Goal: Task Accomplishment & Management: Complete application form

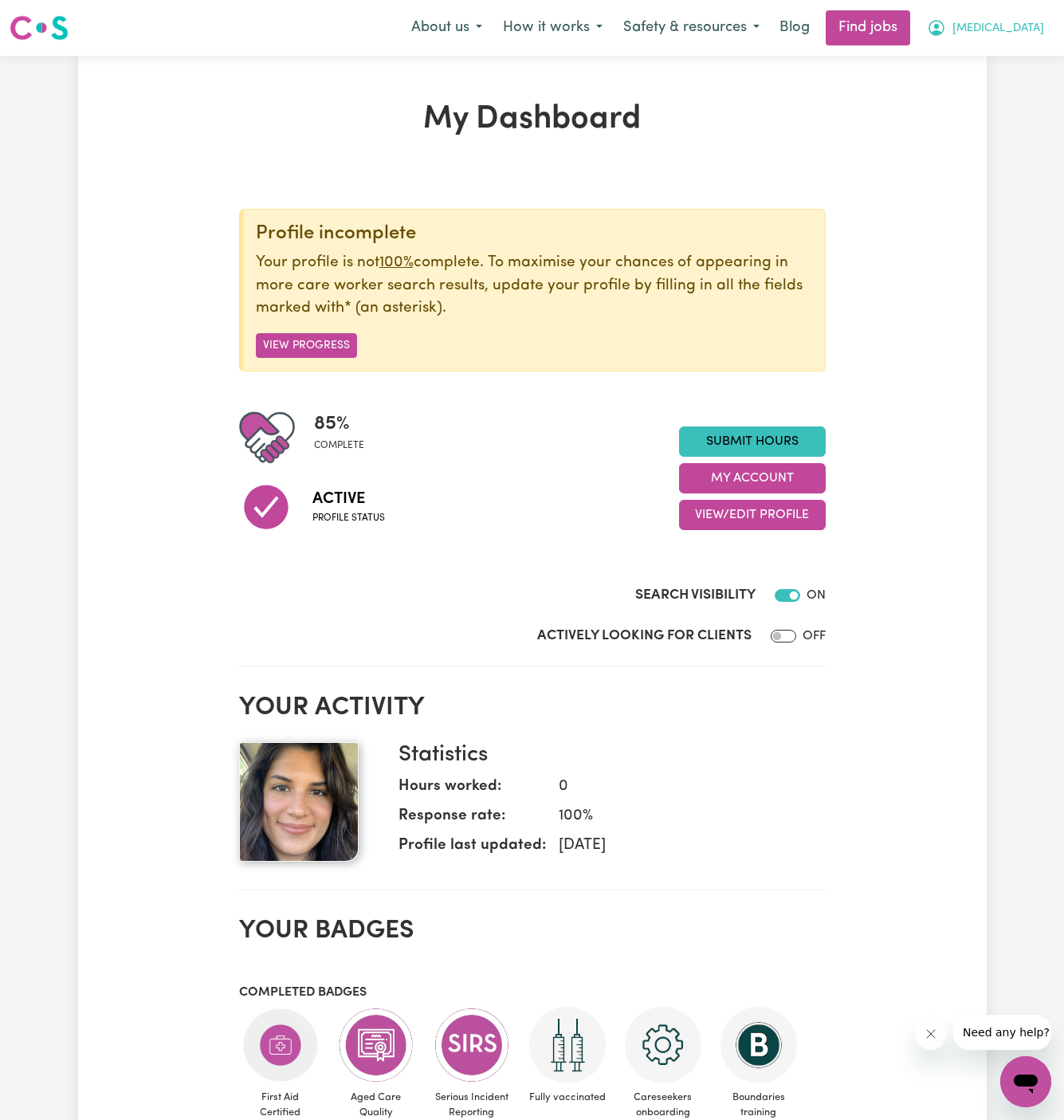
click at [1029, 29] on span "[MEDICAL_DATA]" at bounding box center [997, 28] width 92 height 17
click at [1030, 60] on link "My Account" at bounding box center [990, 62] width 126 height 30
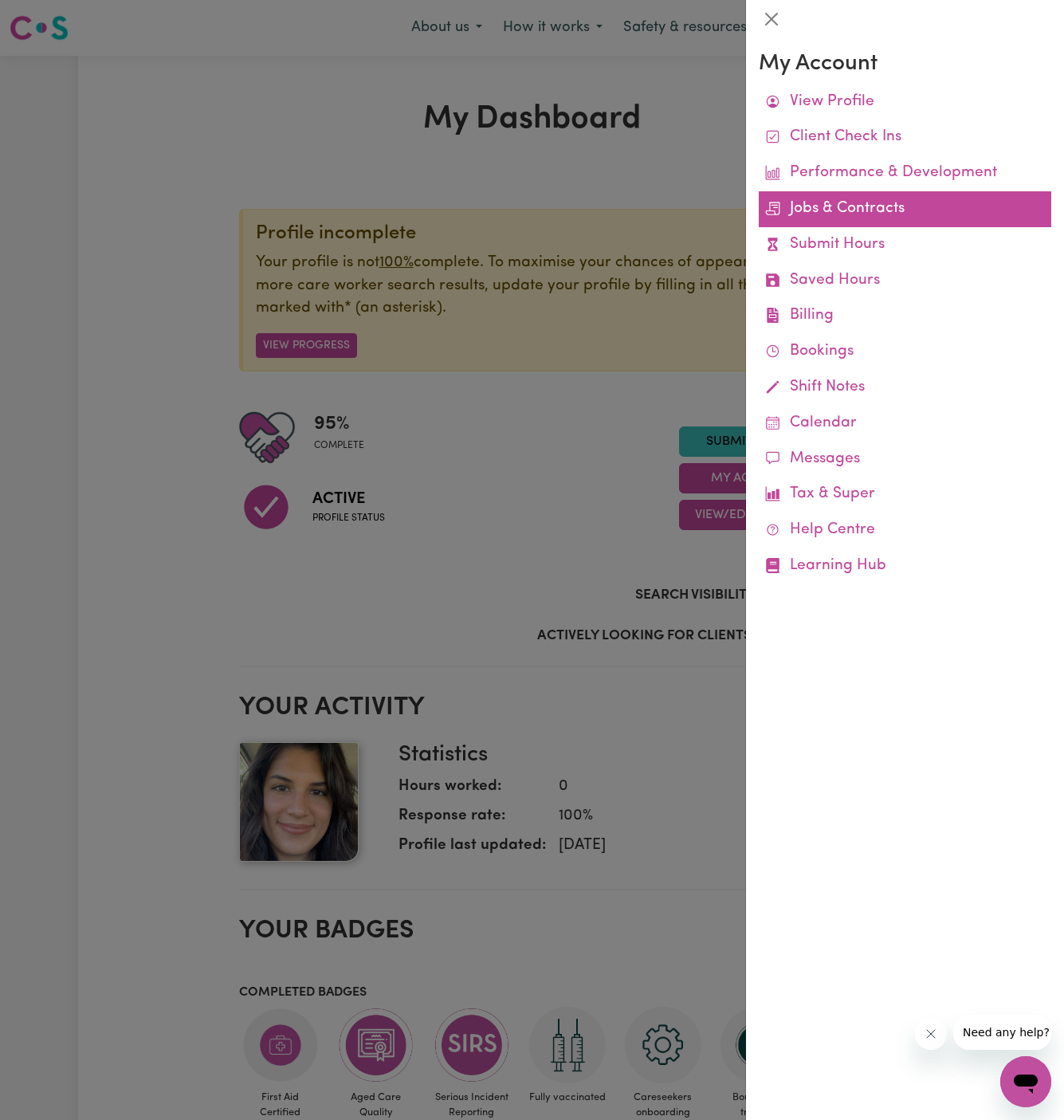
click at [841, 205] on link "Jobs & Contracts" at bounding box center [905, 209] width 293 height 36
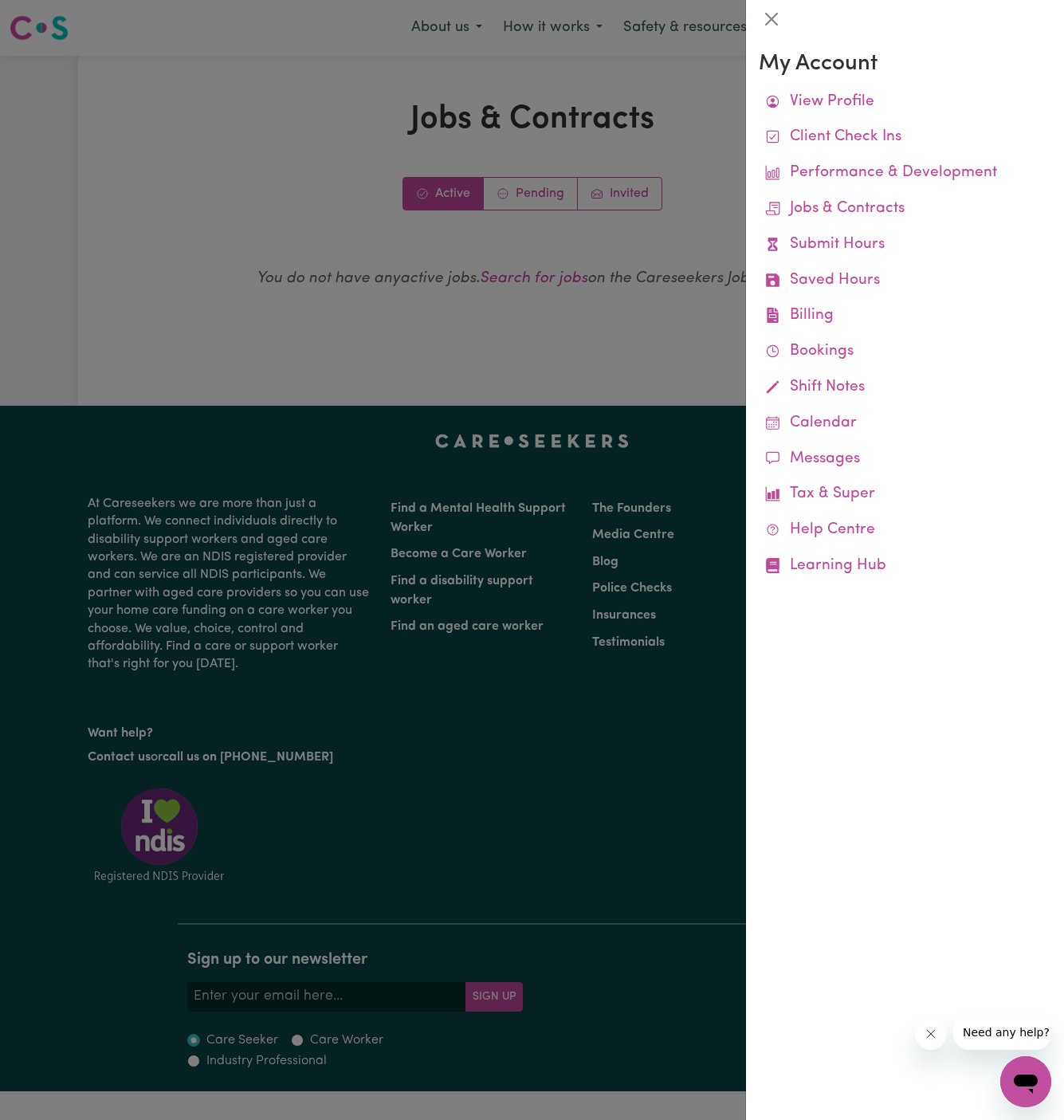
click at [511, 332] on div at bounding box center [532, 560] width 1064 height 1120
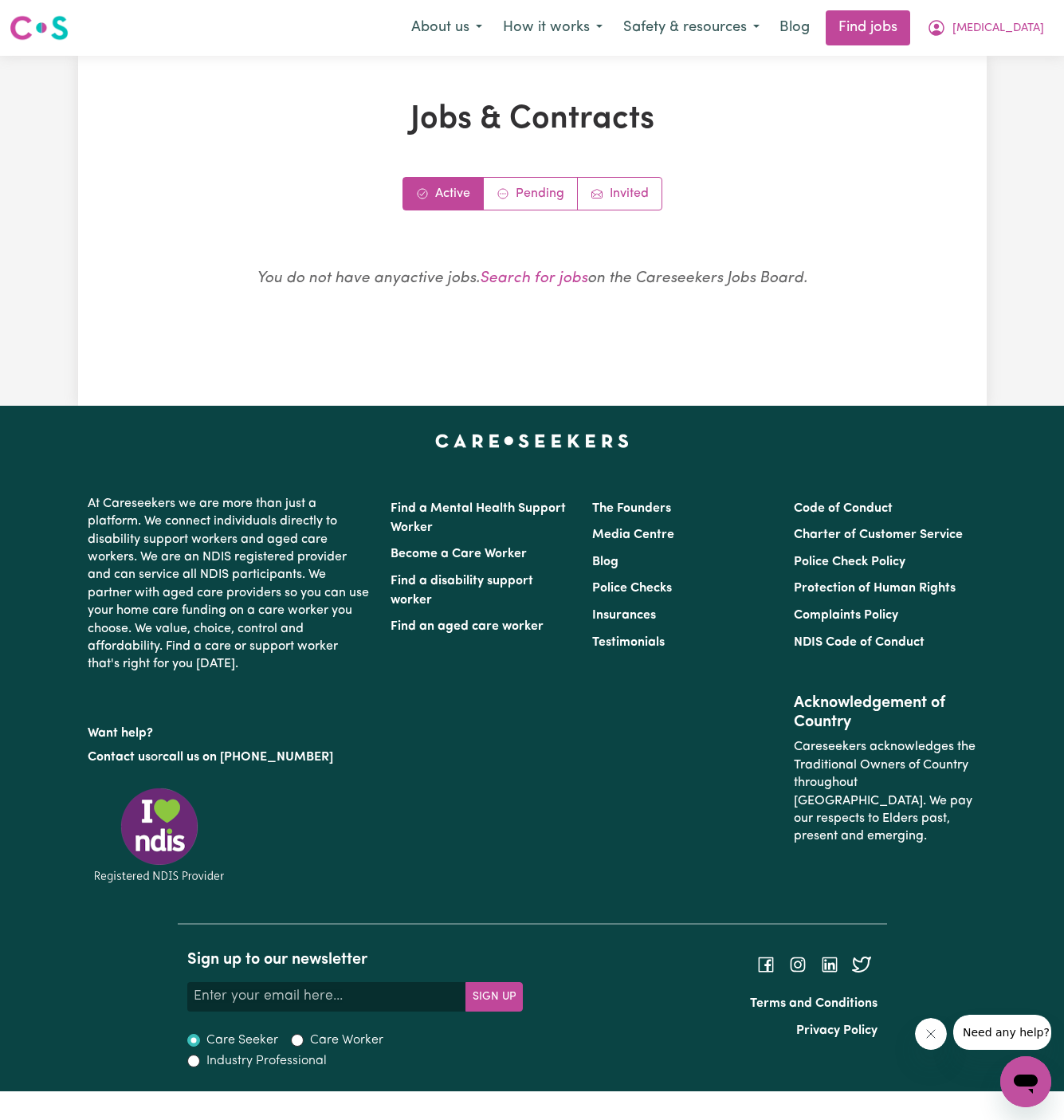
click at [511, 337] on div "Jobs & Contracts Active Pending Invited You do not have any active jobs . Searc…" at bounding box center [532, 230] width 757 height 260
click at [530, 193] on link "Pending" at bounding box center [531, 194] width 94 height 32
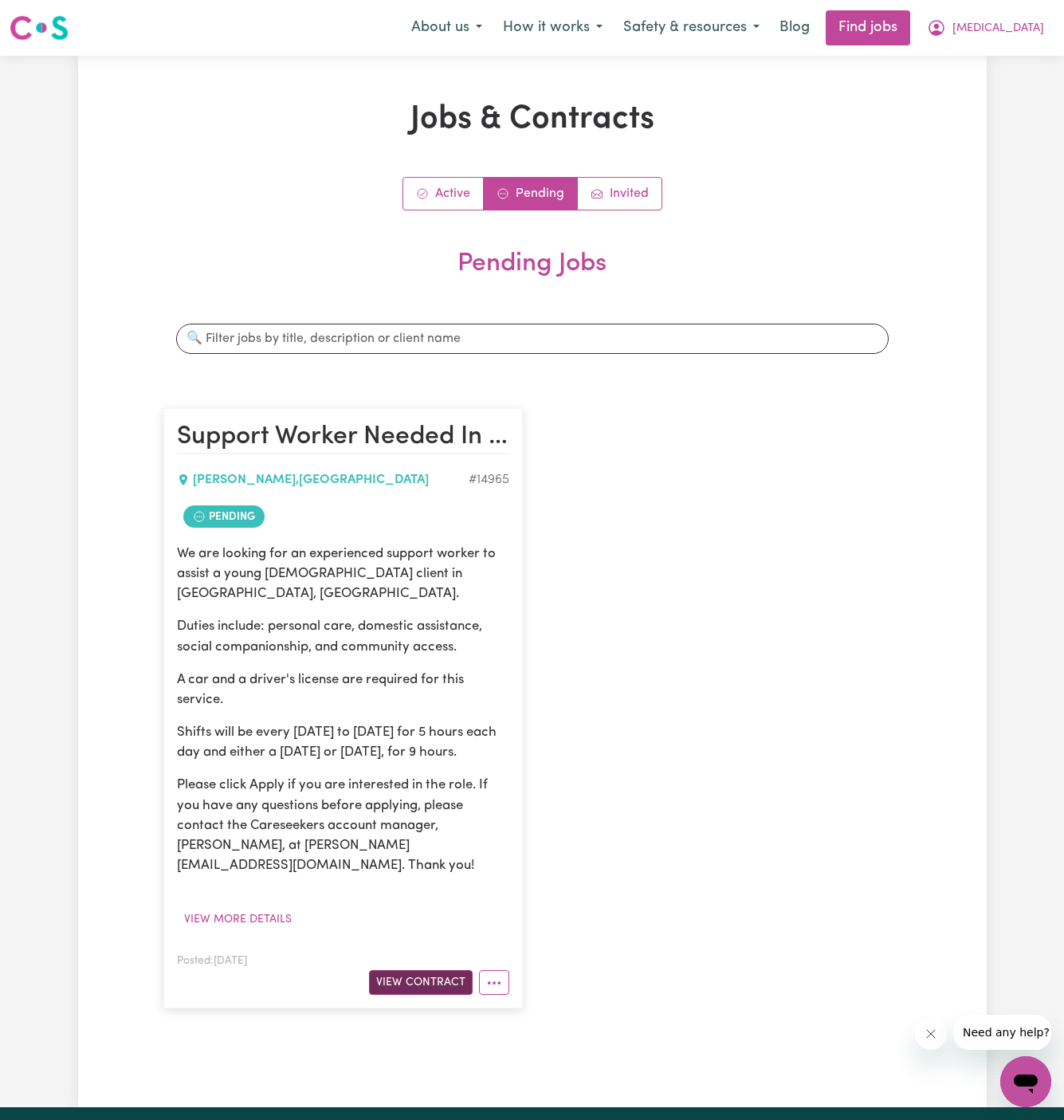
click at [443, 970] on button "View Contract" at bounding box center [420, 982] width 104 height 25
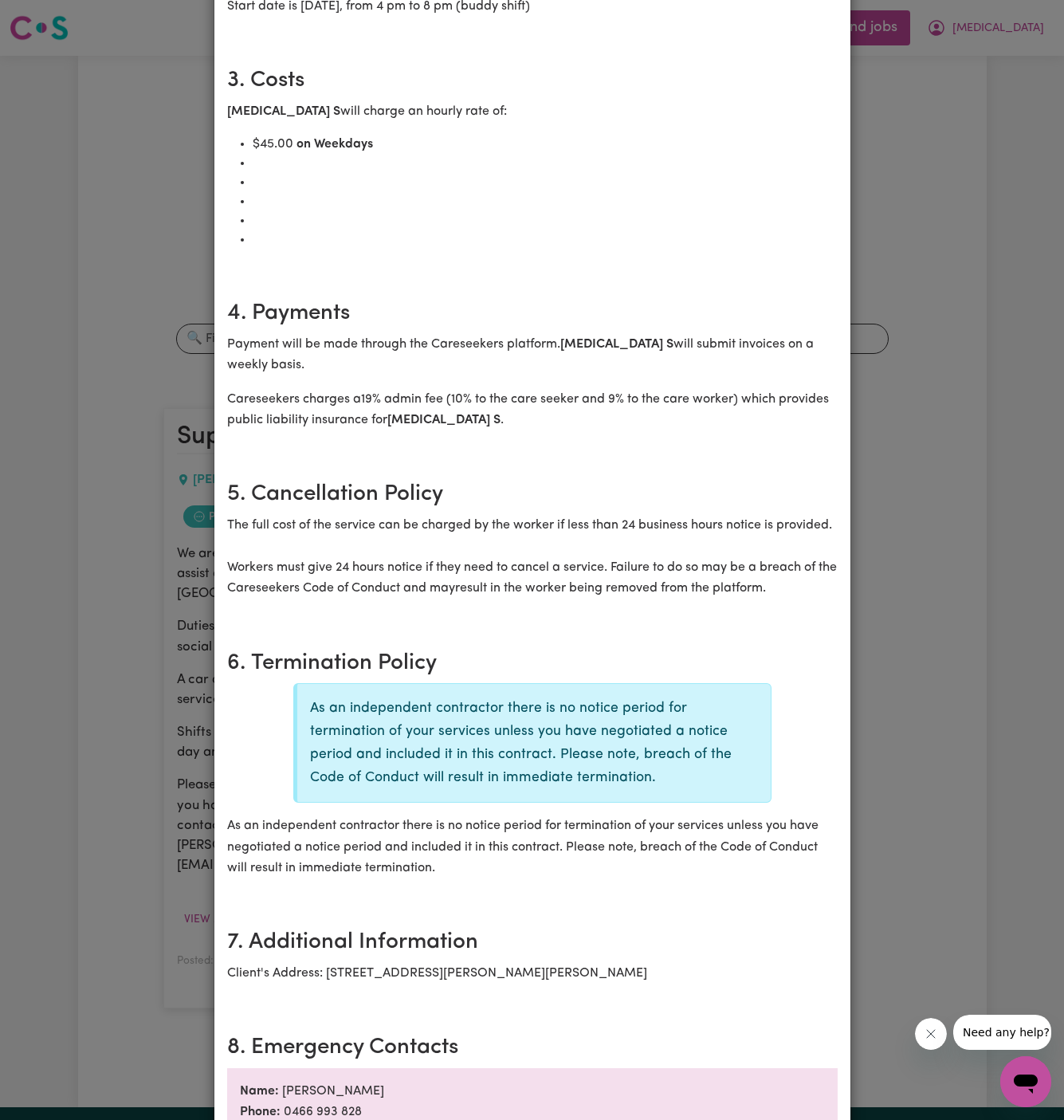
scroll to position [1587, 0]
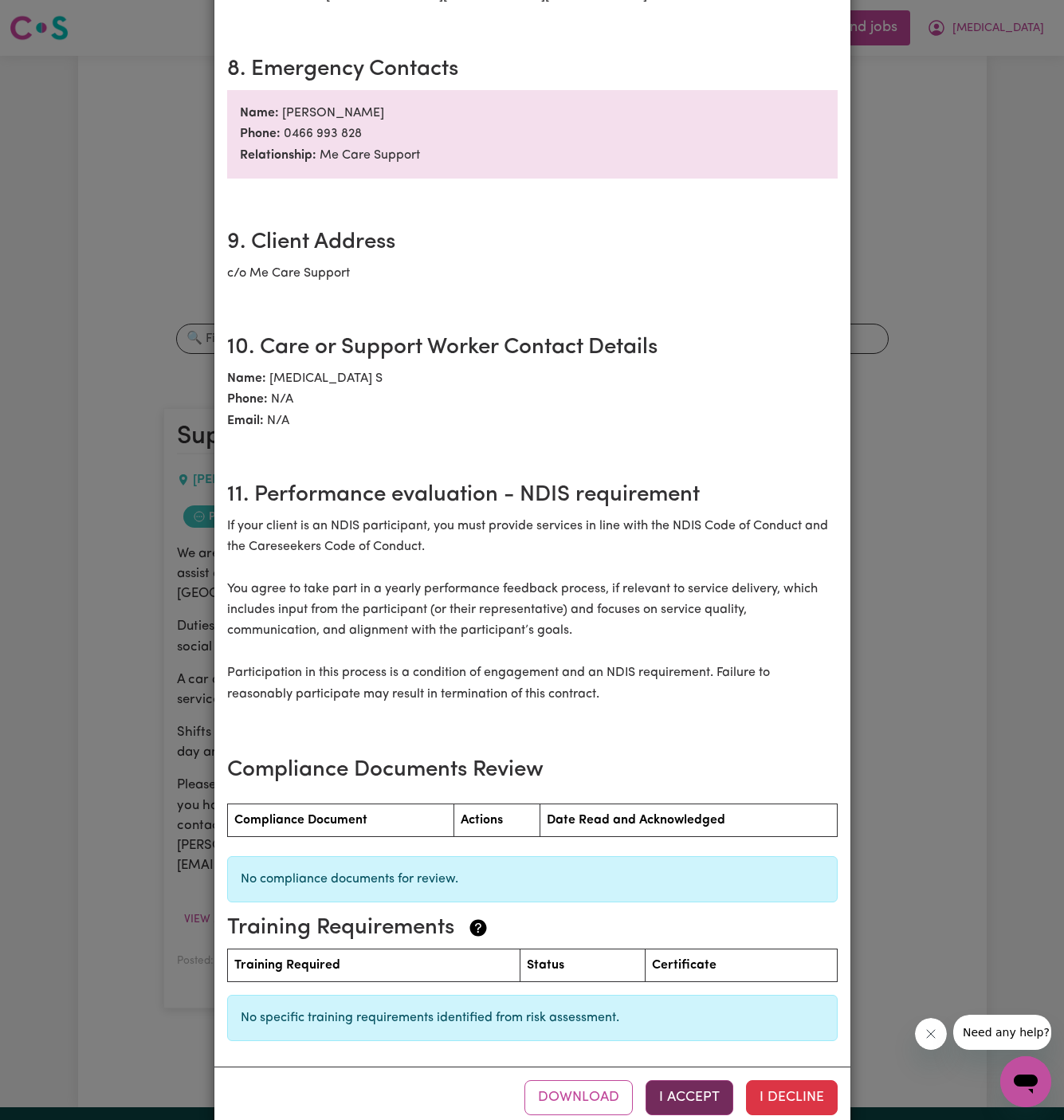
click at [692, 1080] on button "I Accept" at bounding box center [689, 1097] width 87 height 35
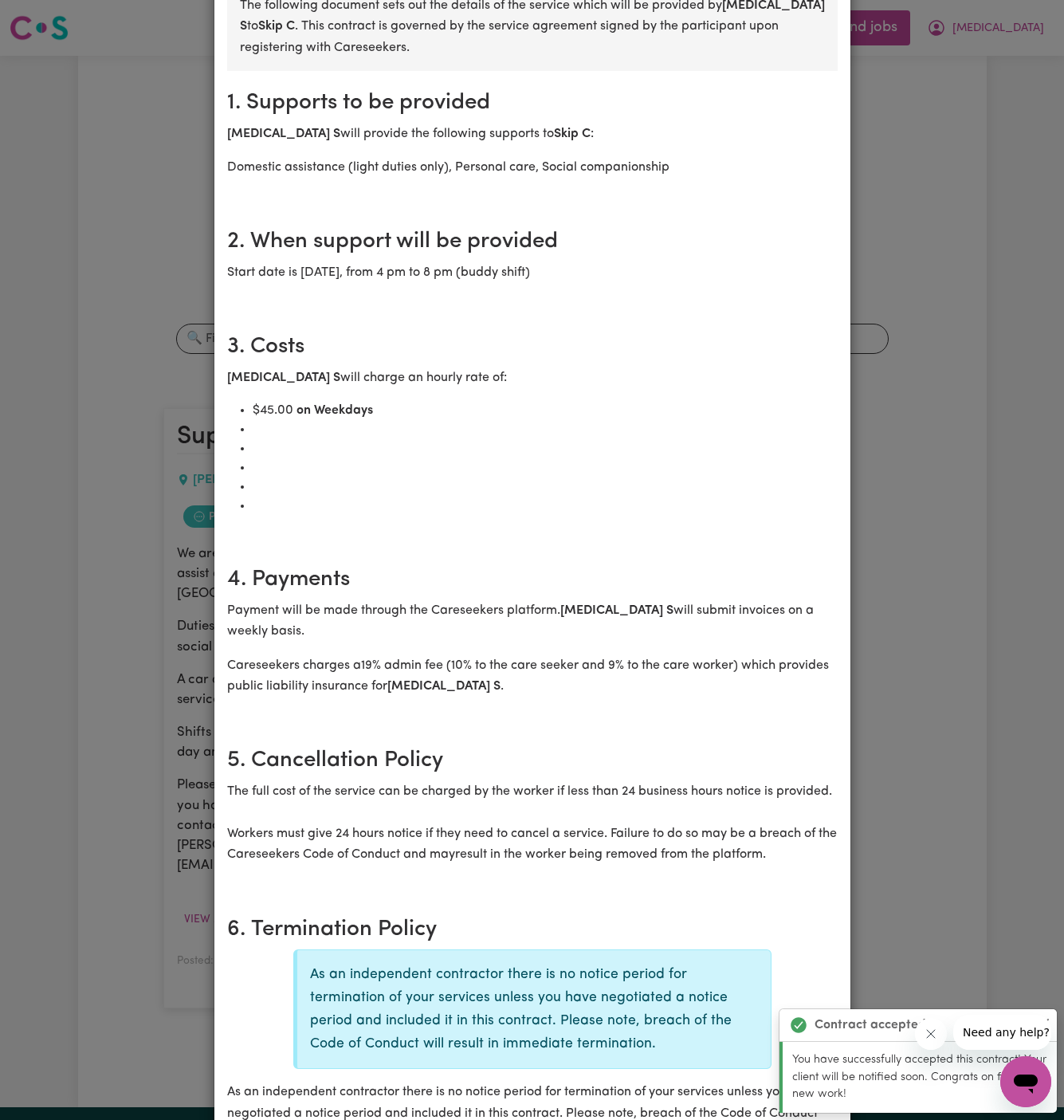
scroll to position [0, 0]
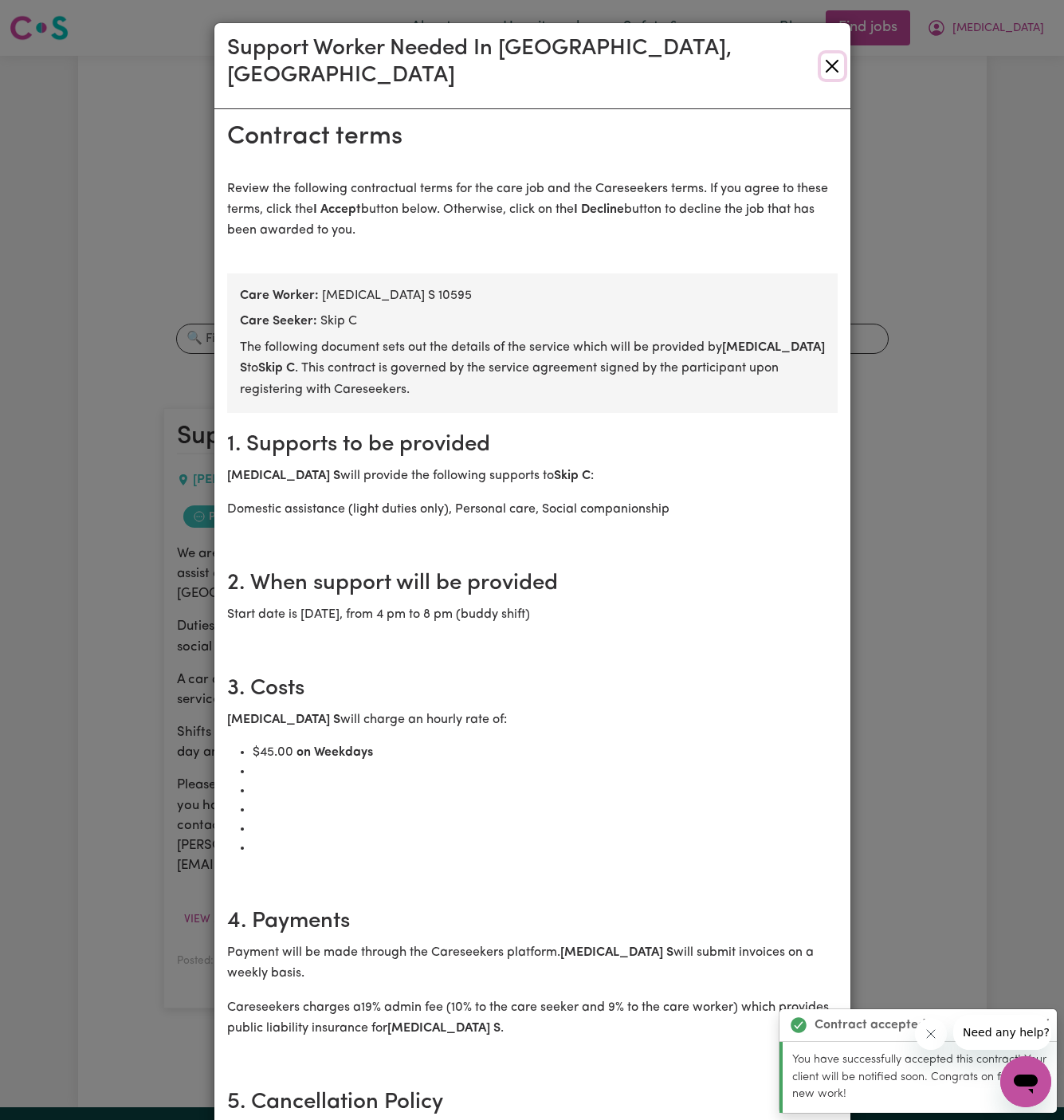
click at [835, 53] on button "Close" at bounding box center [832, 66] width 23 height 26
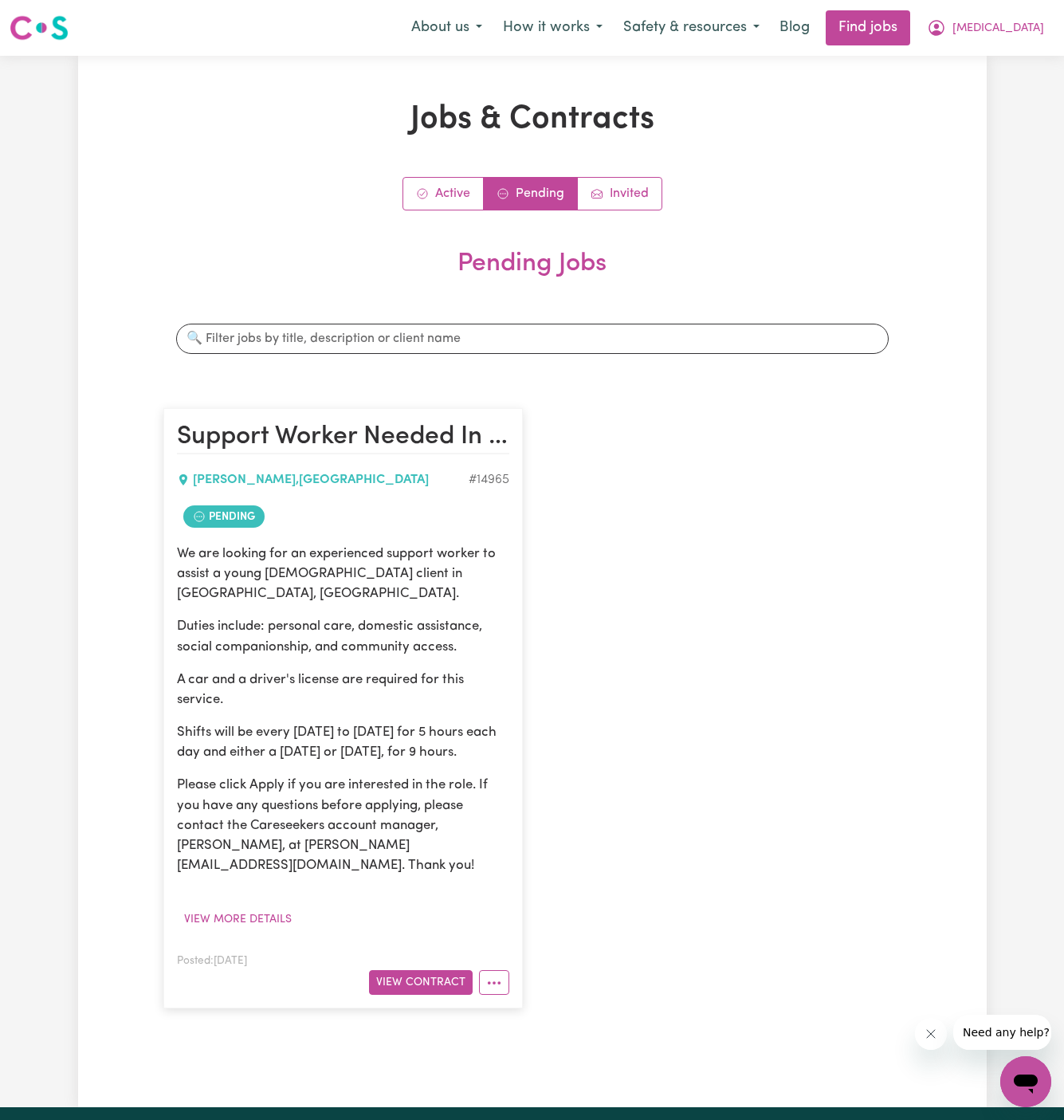
click at [765, 599] on div "Support Worker Needed In [GEOGRAPHIC_DATA], [GEOGRAPHIC_DATA] [GEOGRAPHIC_DATA]…" at bounding box center [532, 708] width 757 height 632
click at [1030, 29] on span "[MEDICAL_DATA]" at bounding box center [997, 28] width 92 height 17
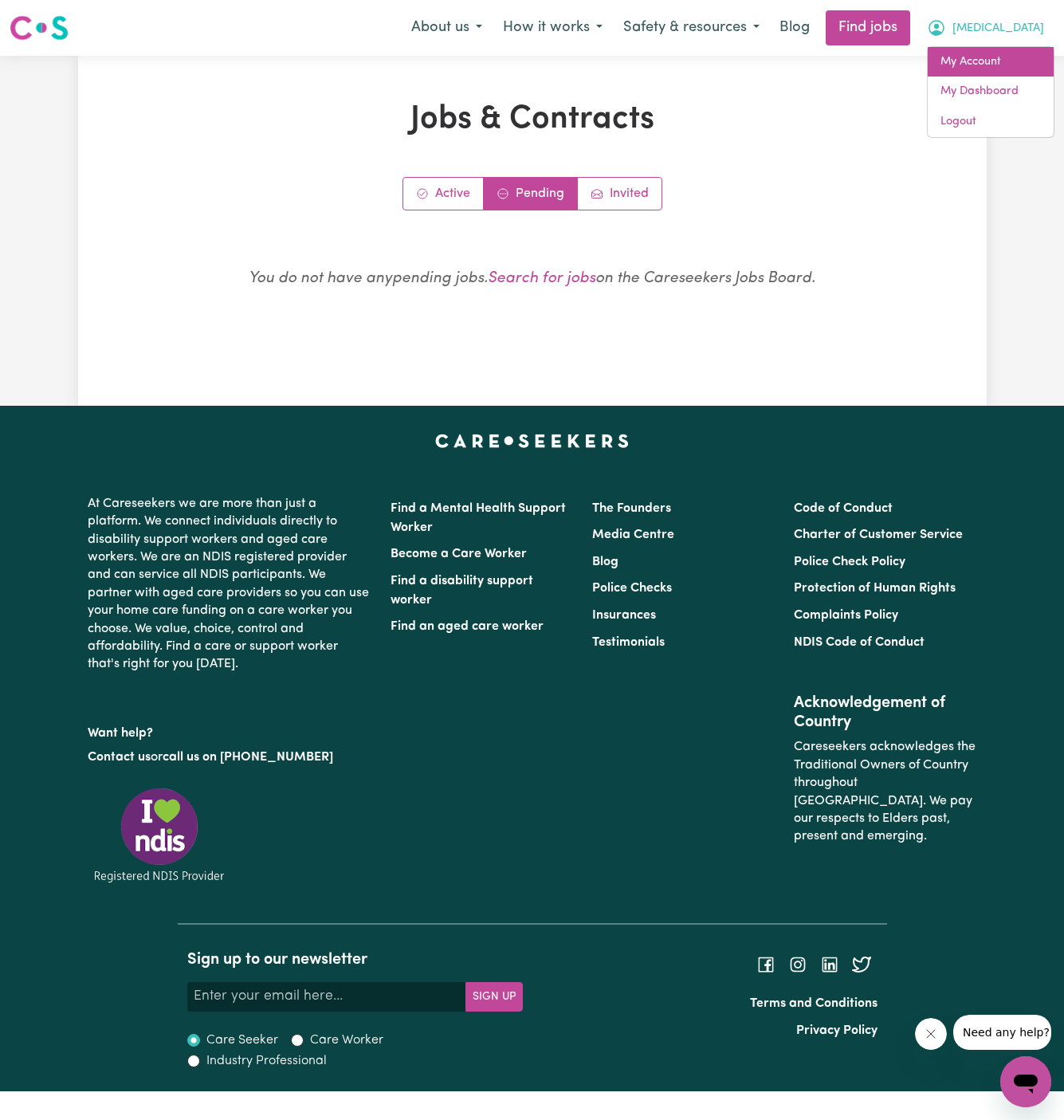
click at [1013, 56] on link "My Account" at bounding box center [990, 62] width 126 height 30
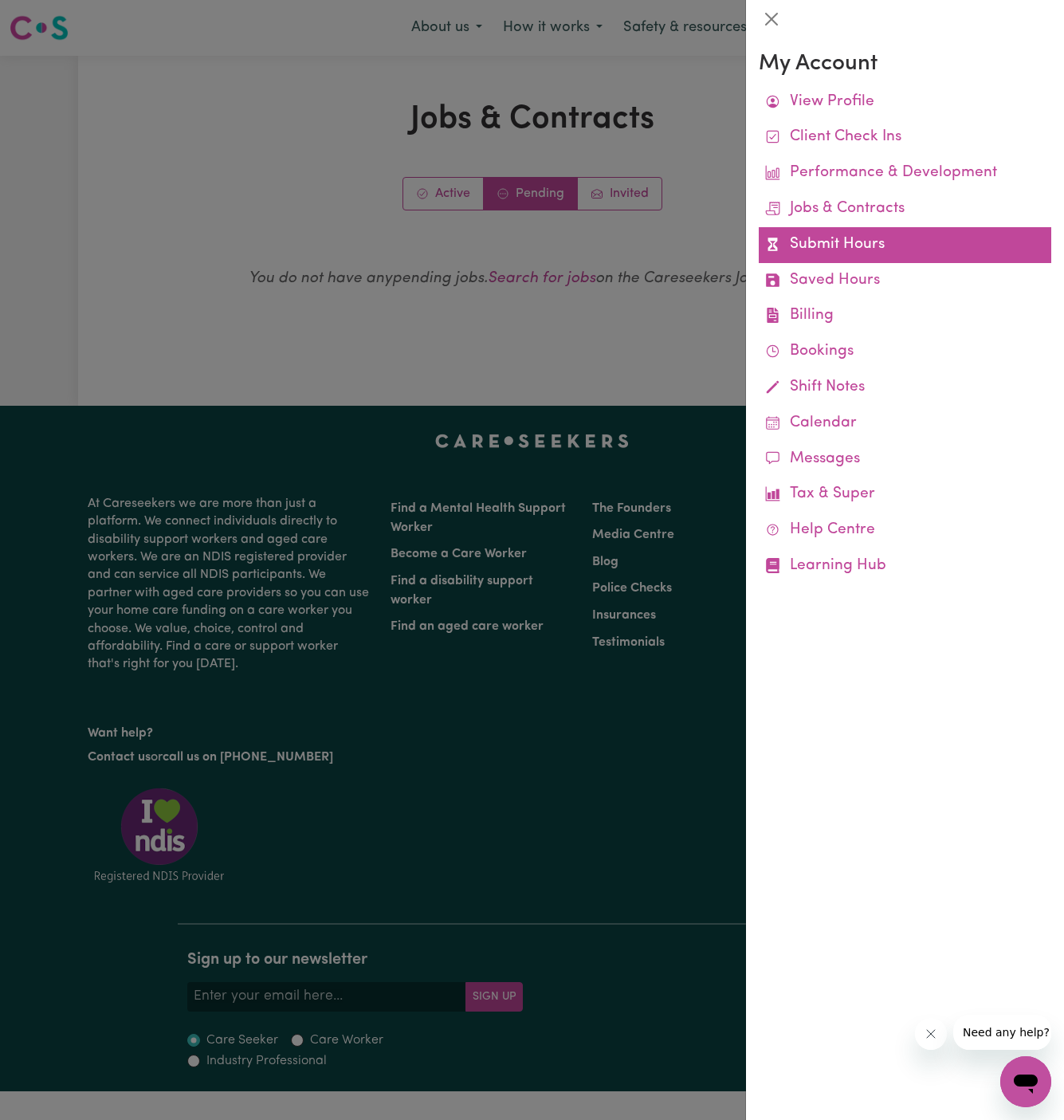
click at [832, 236] on link "Submit Hours" at bounding box center [905, 245] width 293 height 36
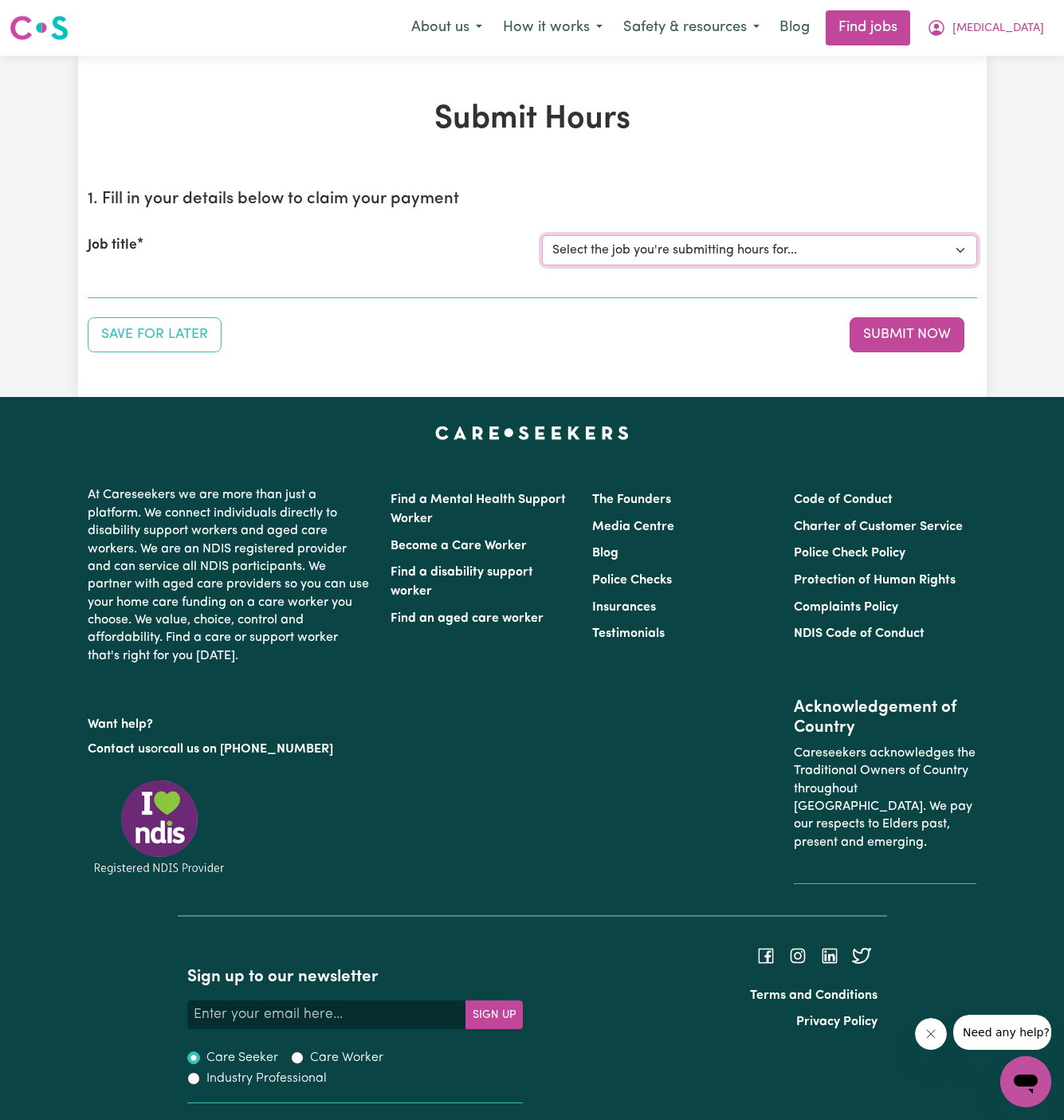
click at [677, 252] on select "Select the job you're submitting hours for... [Skip Calder] Support Worker Need…" at bounding box center [759, 250] width 435 height 30
select select "14965"
click at [542, 235] on select "Select the job you're submitting hours for... [Skip Calder] Support Worker Need…" at bounding box center [759, 250] width 435 height 30
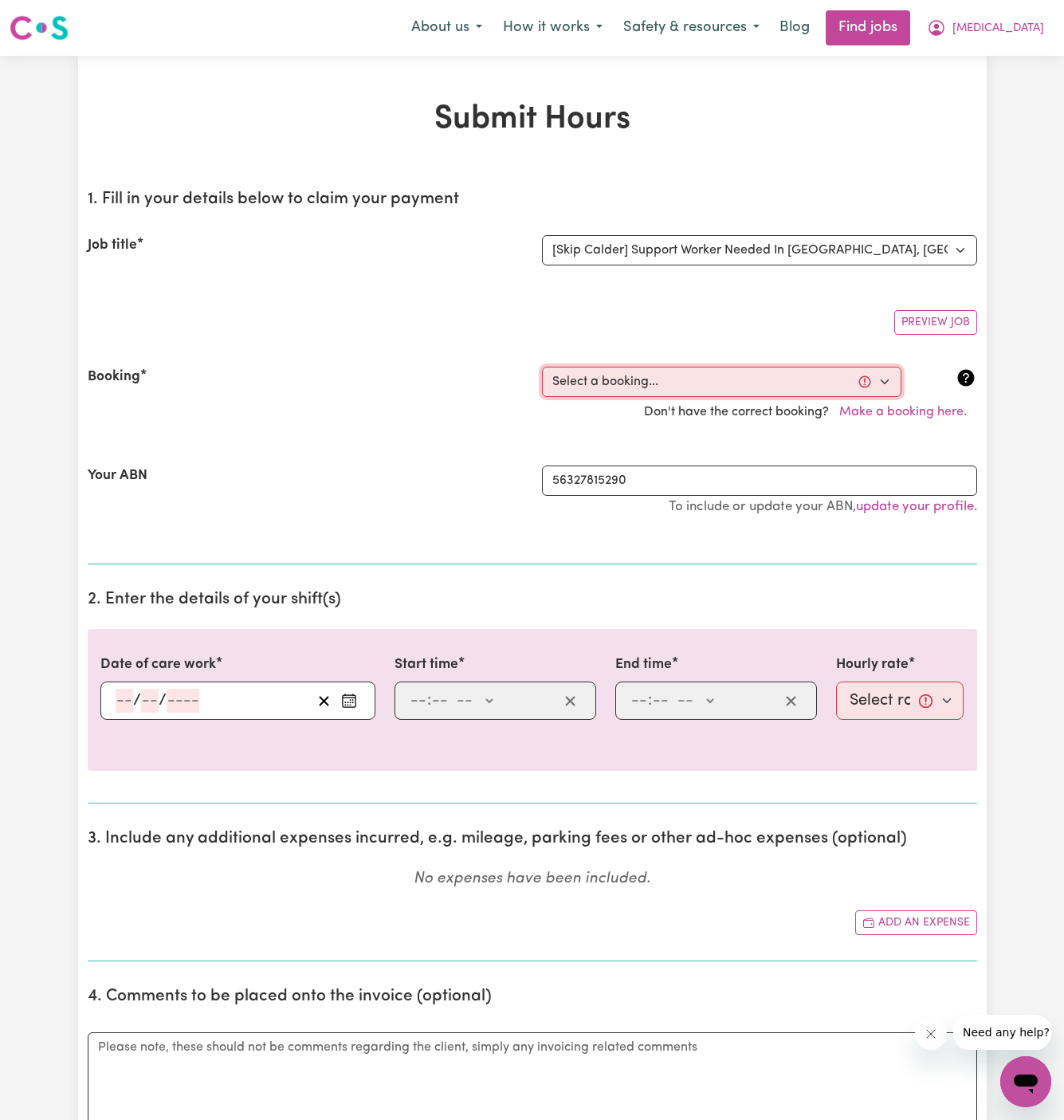
click at [659, 366] on select "Select a booking... [DATE] 4:00pm to 8:00pm (ONE-OFF)" at bounding box center [722, 381] width 360 height 30
select select "362313"
click at [542, 366] on select "Select a booking... [DATE] 4:00pm to 8:00pm (ONE-OFF)" at bounding box center [722, 381] width 360 height 30
type input "[DATE]"
type input "8"
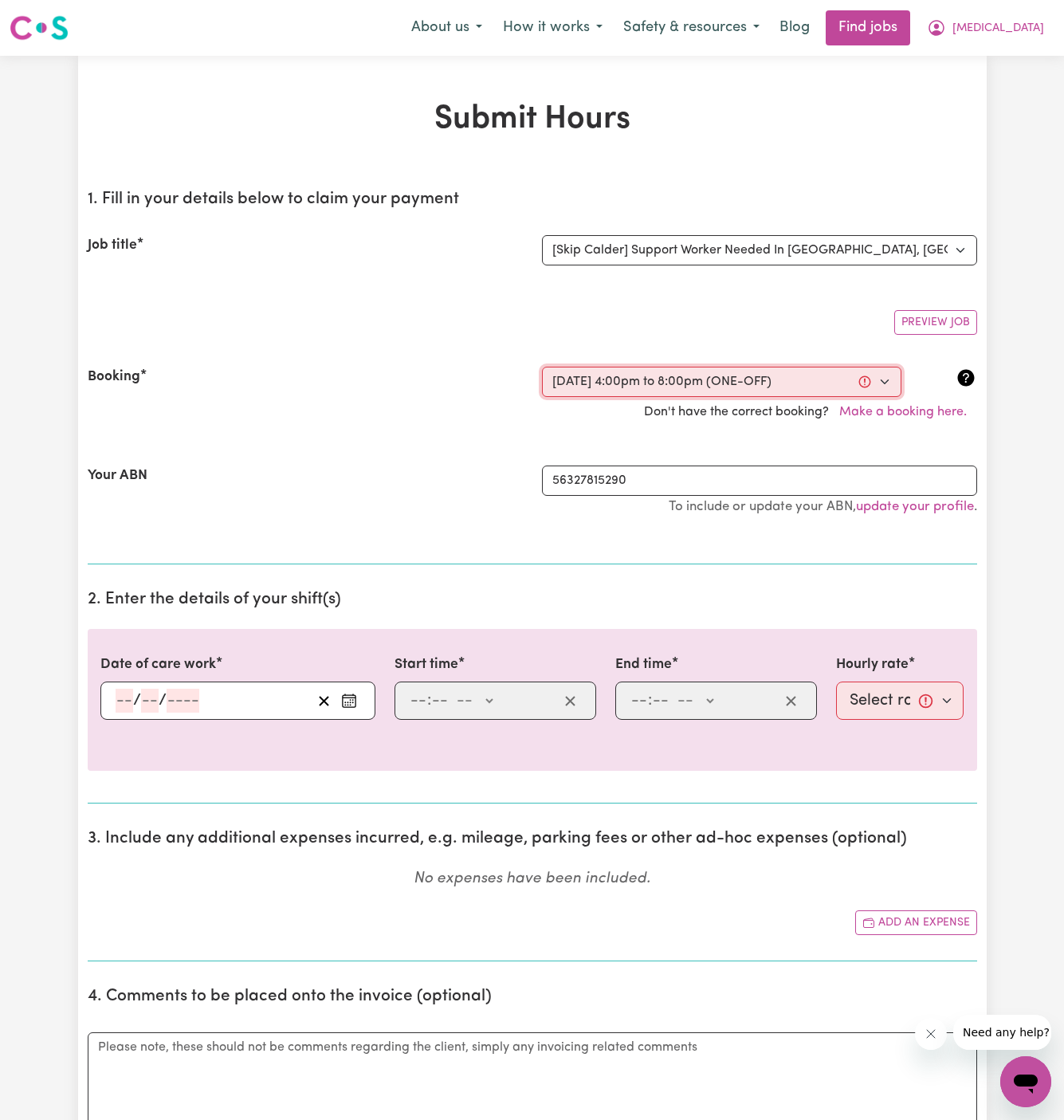
type input "9"
type input "2025"
type input "16:00"
type input "4"
type input "0"
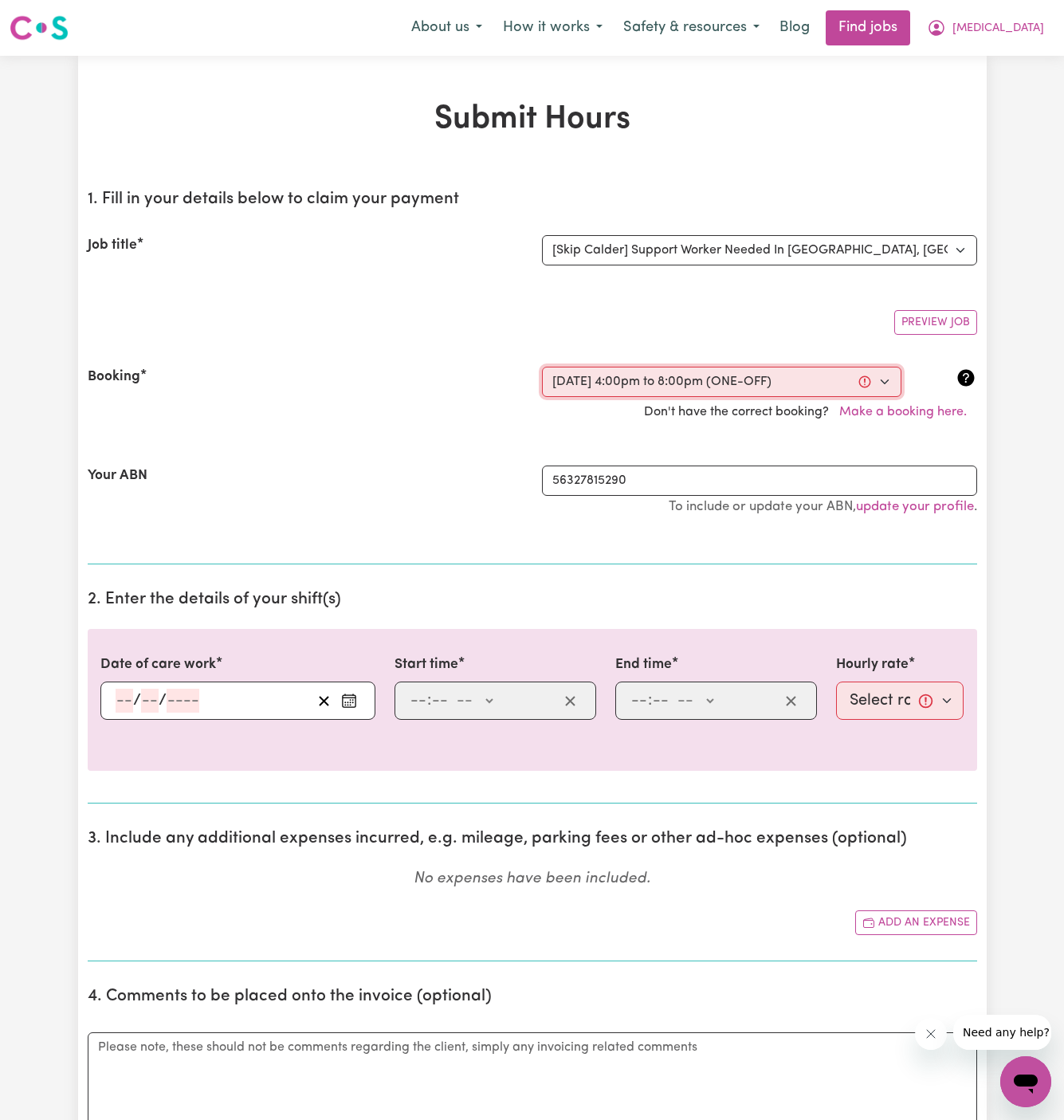
select select "pm"
type input "20:00"
type input "8"
type input "0"
select select "pm"
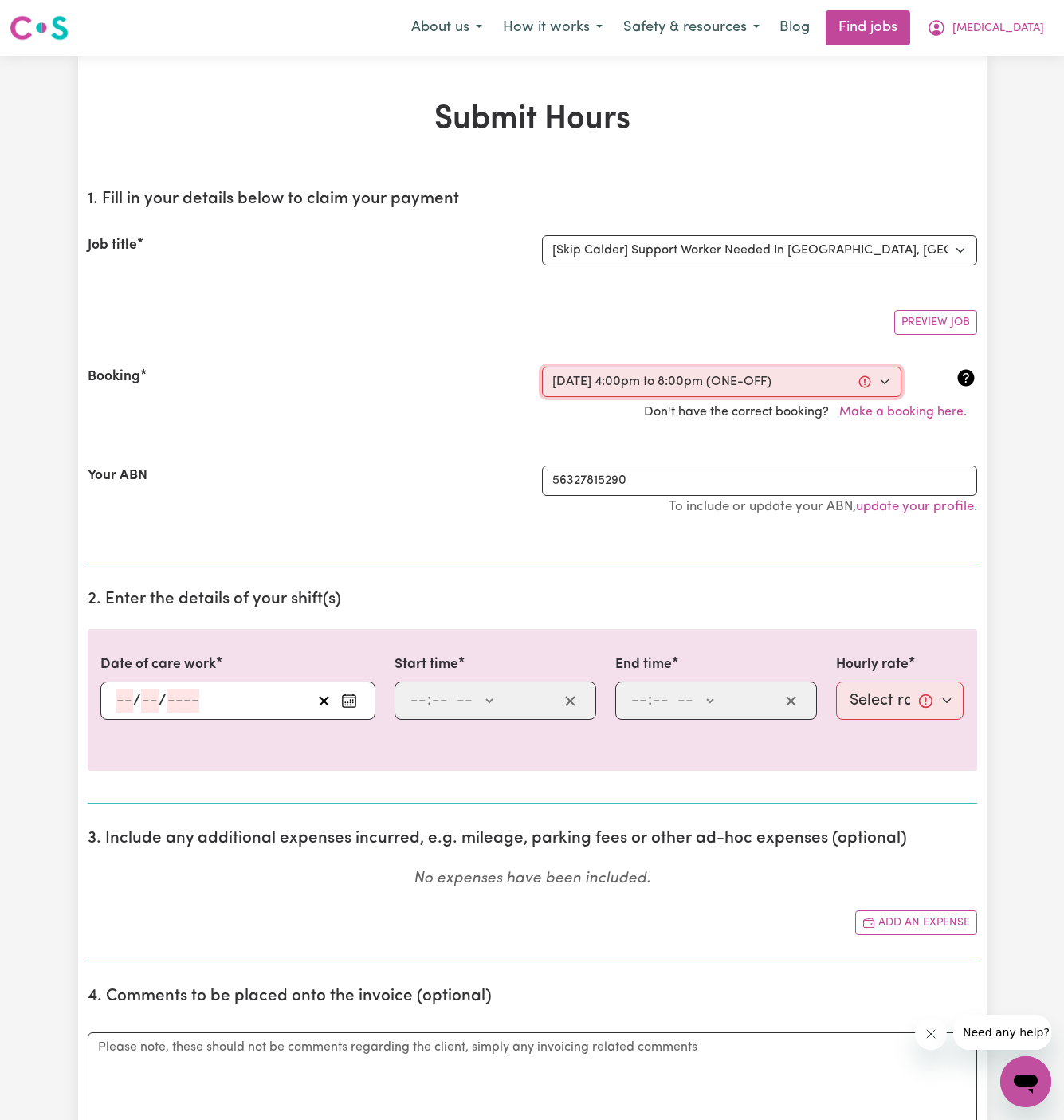
select select "45-Weekday"
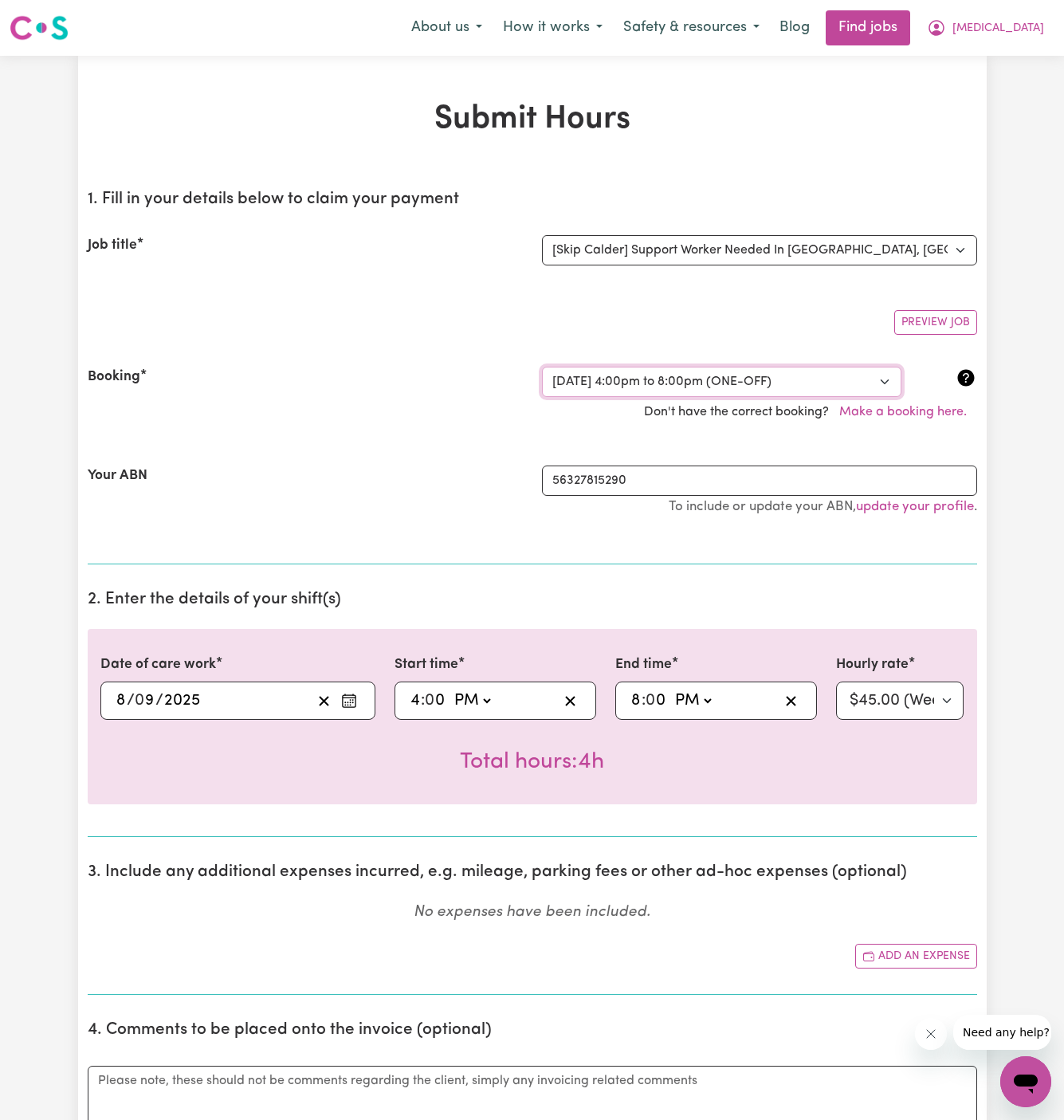
scroll to position [926, 0]
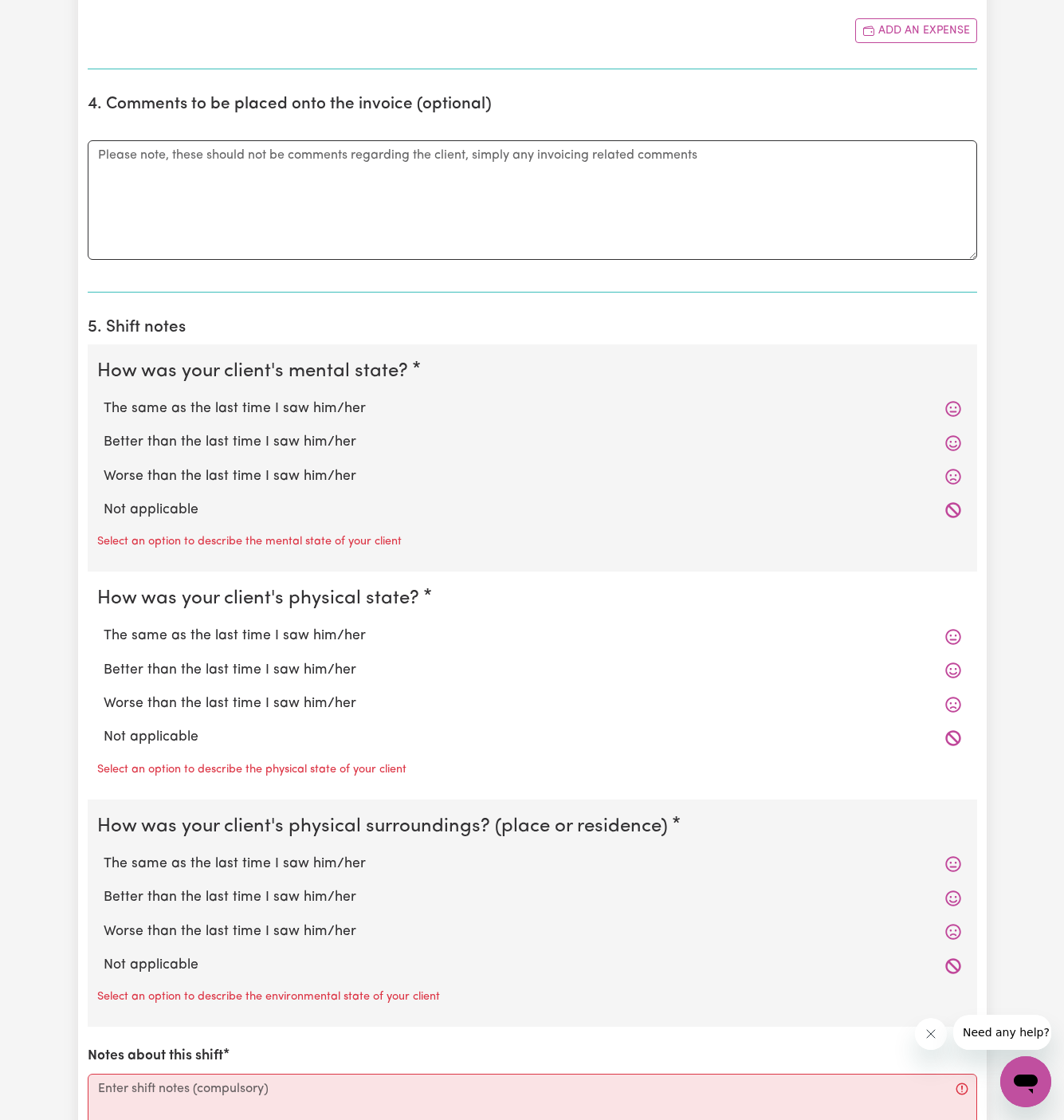
click at [230, 509] on label "Not applicable" at bounding box center [532, 510] width 858 height 21
click at [104, 500] on input "Not applicable" at bounding box center [103, 499] width 1 height 1
radio input "true"
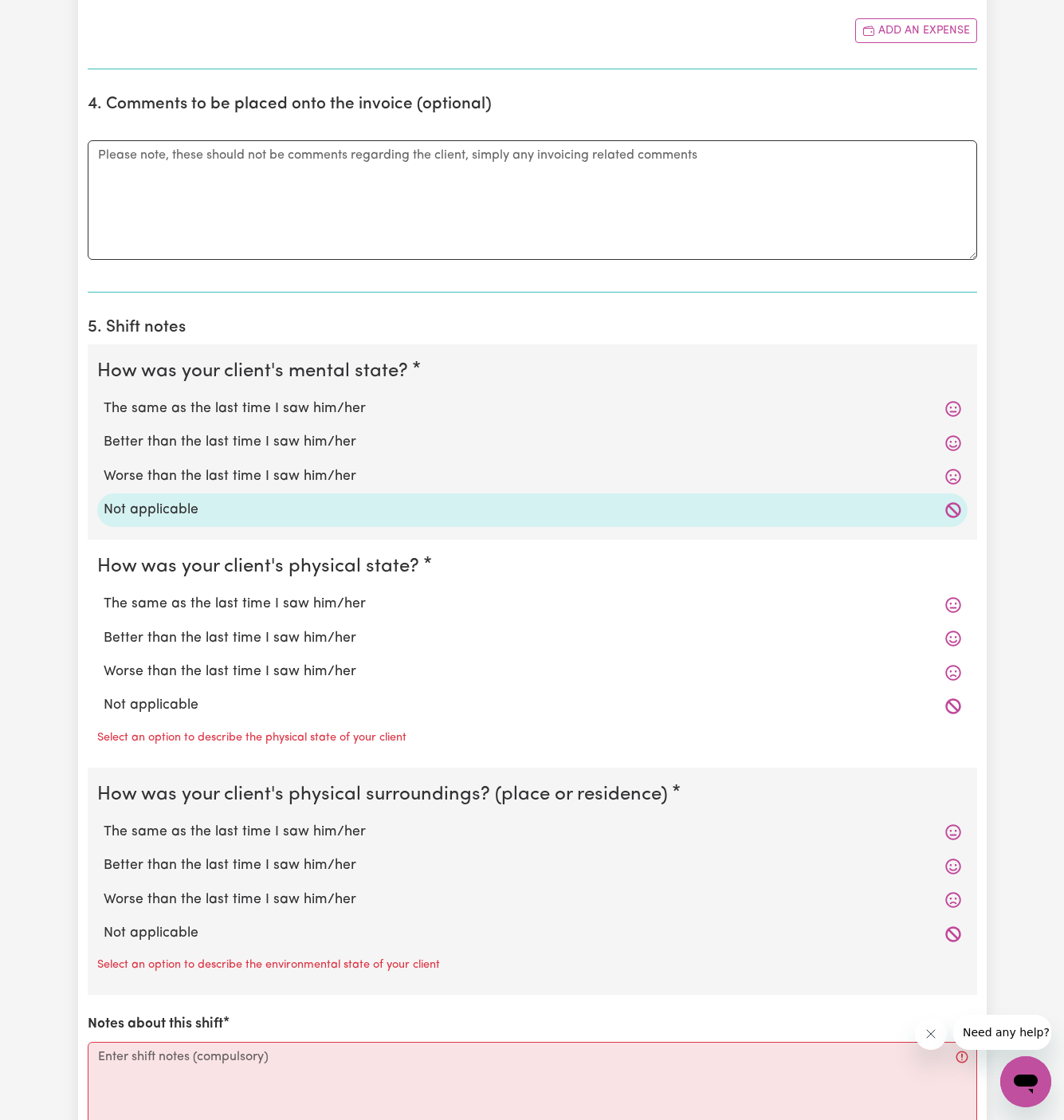
click at [221, 691] on div "Not applicable" at bounding box center [532, 705] width 871 height 33
click at [210, 711] on label "Not applicable" at bounding box center [532, 706] width 858 height 21
click at [104, 695] on input "Not applicable" at bounding box center [103, 694] width 1 height 1
radio input "true"
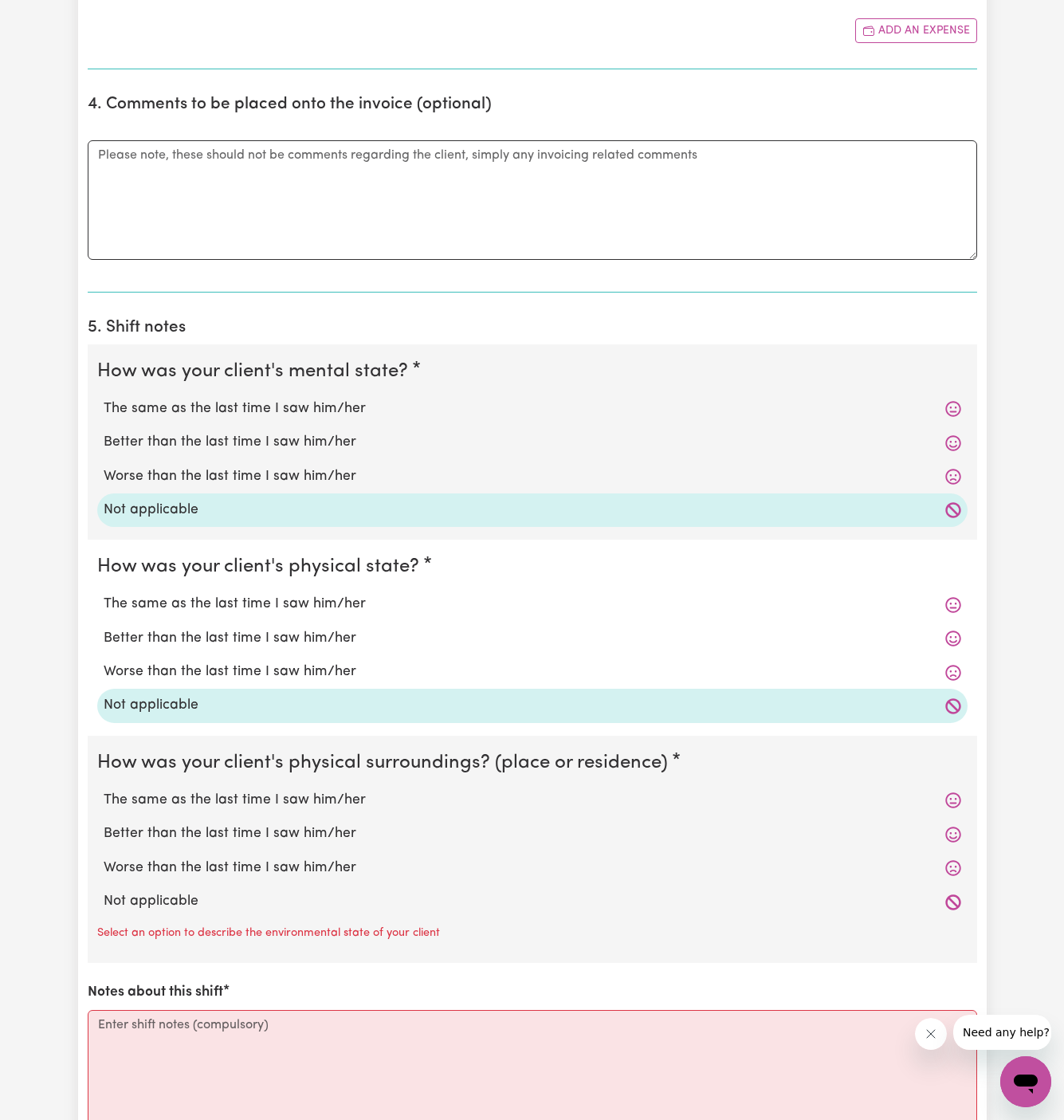
click at [214, 885] on div "Not applicable" at bounding box center [532, 901] width 871 height 33
click at [226, 892] on label "Not applicable" at bounding box center [532, 902] width 858 height 21
click at [104, 891] on input "Not applicable" at bounding box center [103, 891] width 1 height 1
radio input "true"
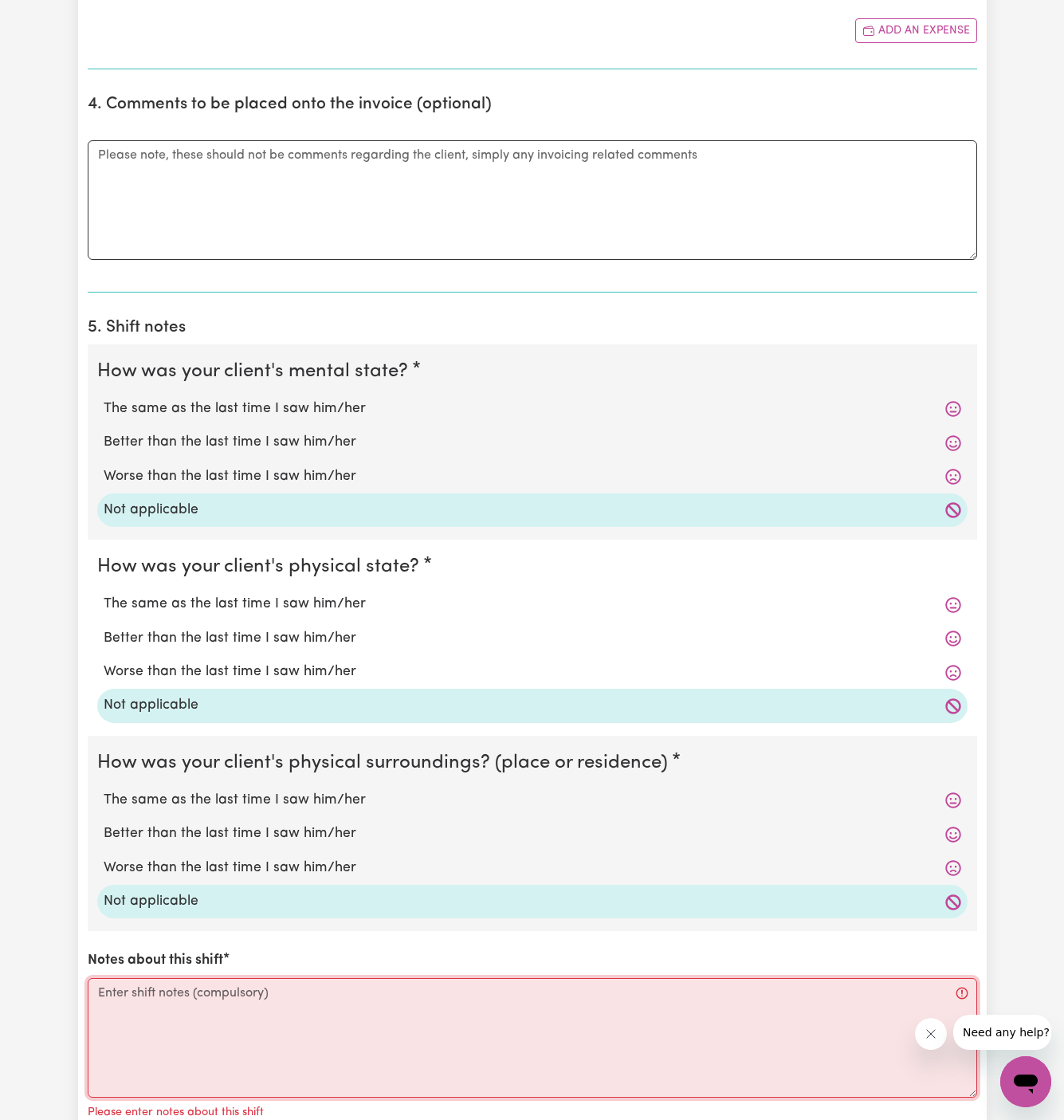
click at [243, 987] on textarea "Notes about this shift" at bounding box center [532, 1038] width 889 height 120
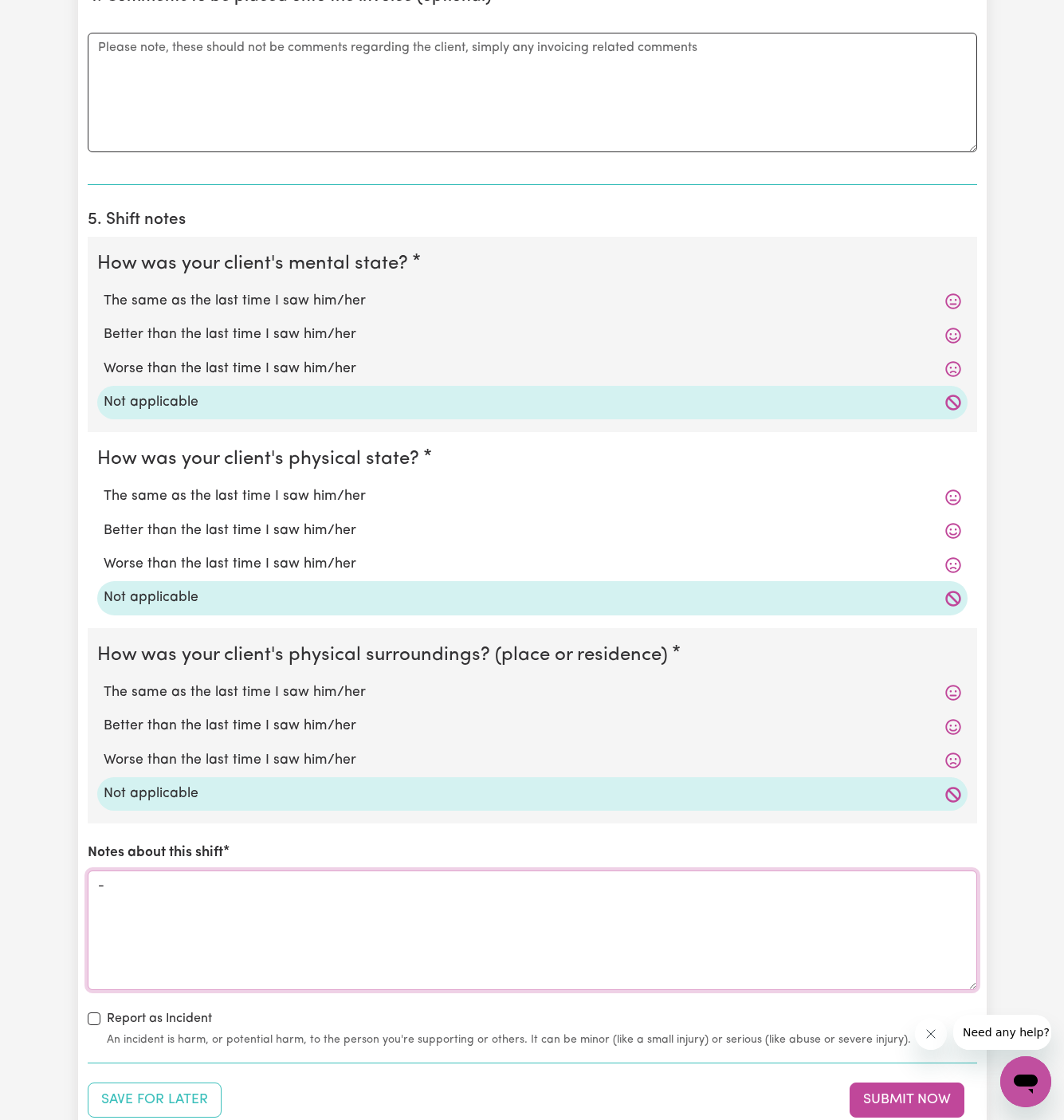
scroll to position [1089, 0]
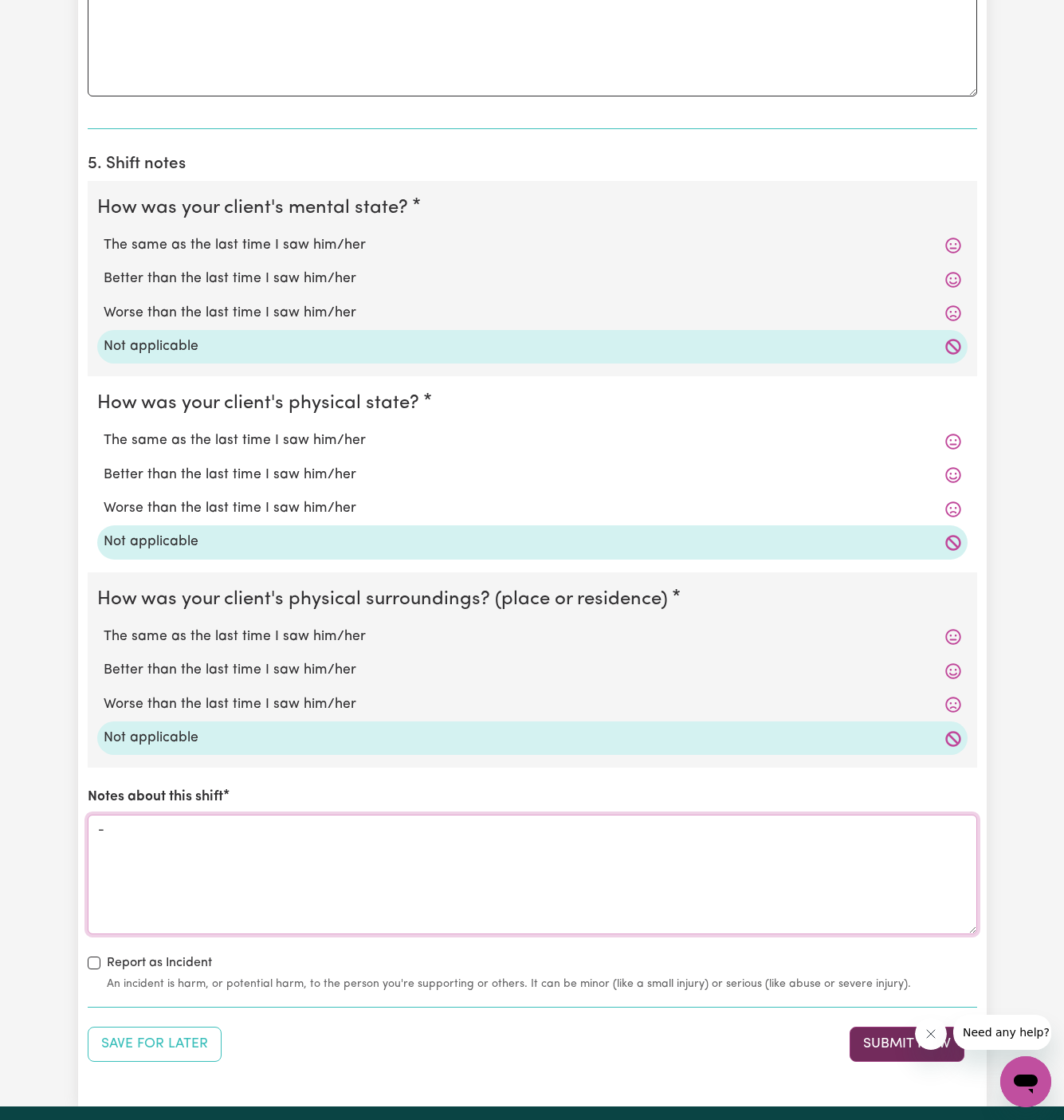
type textarea "-"
click at [871, 1040] on button "Submit Now" at bounding box center [906, 1044] width 115 height 35
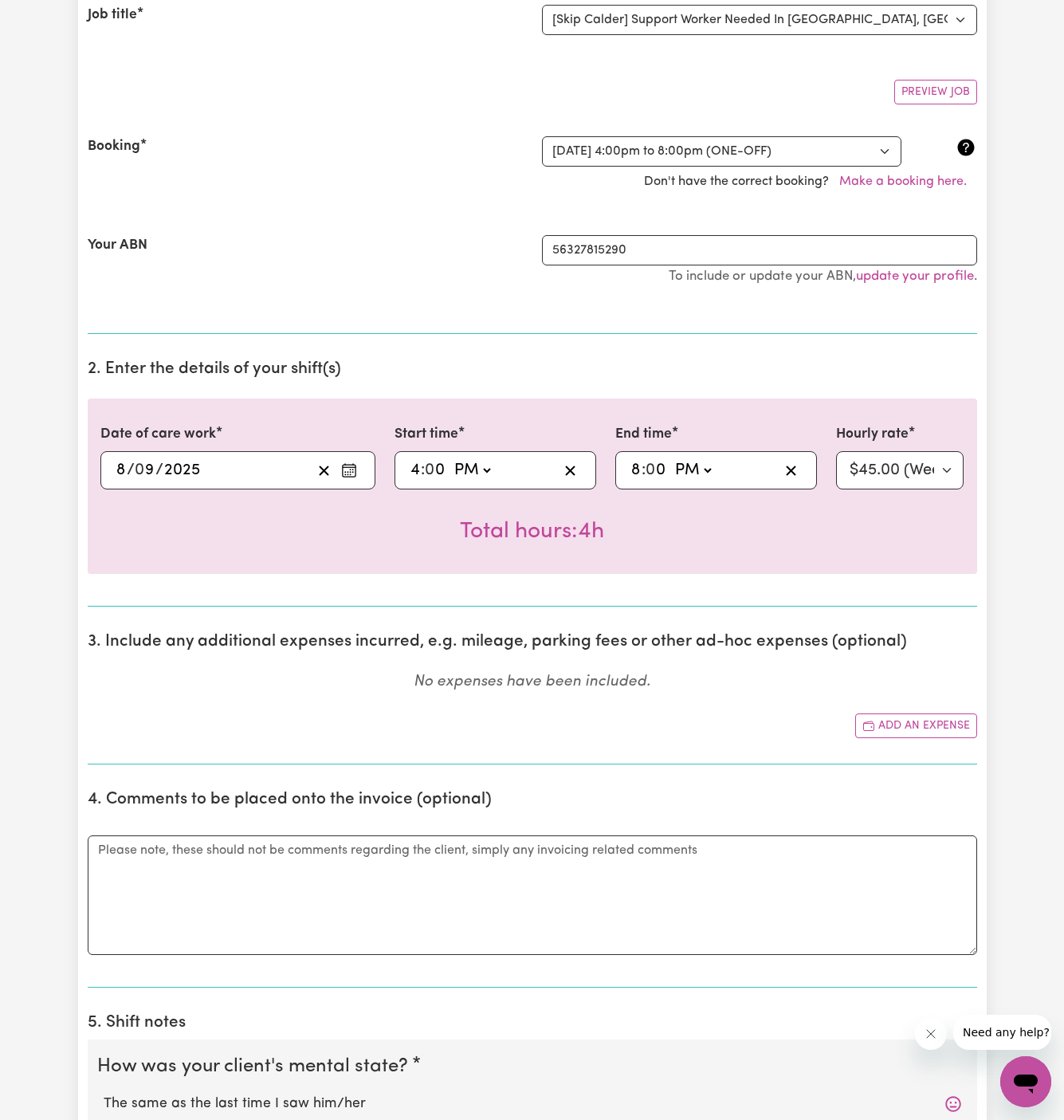
scroll to position [0, 0]
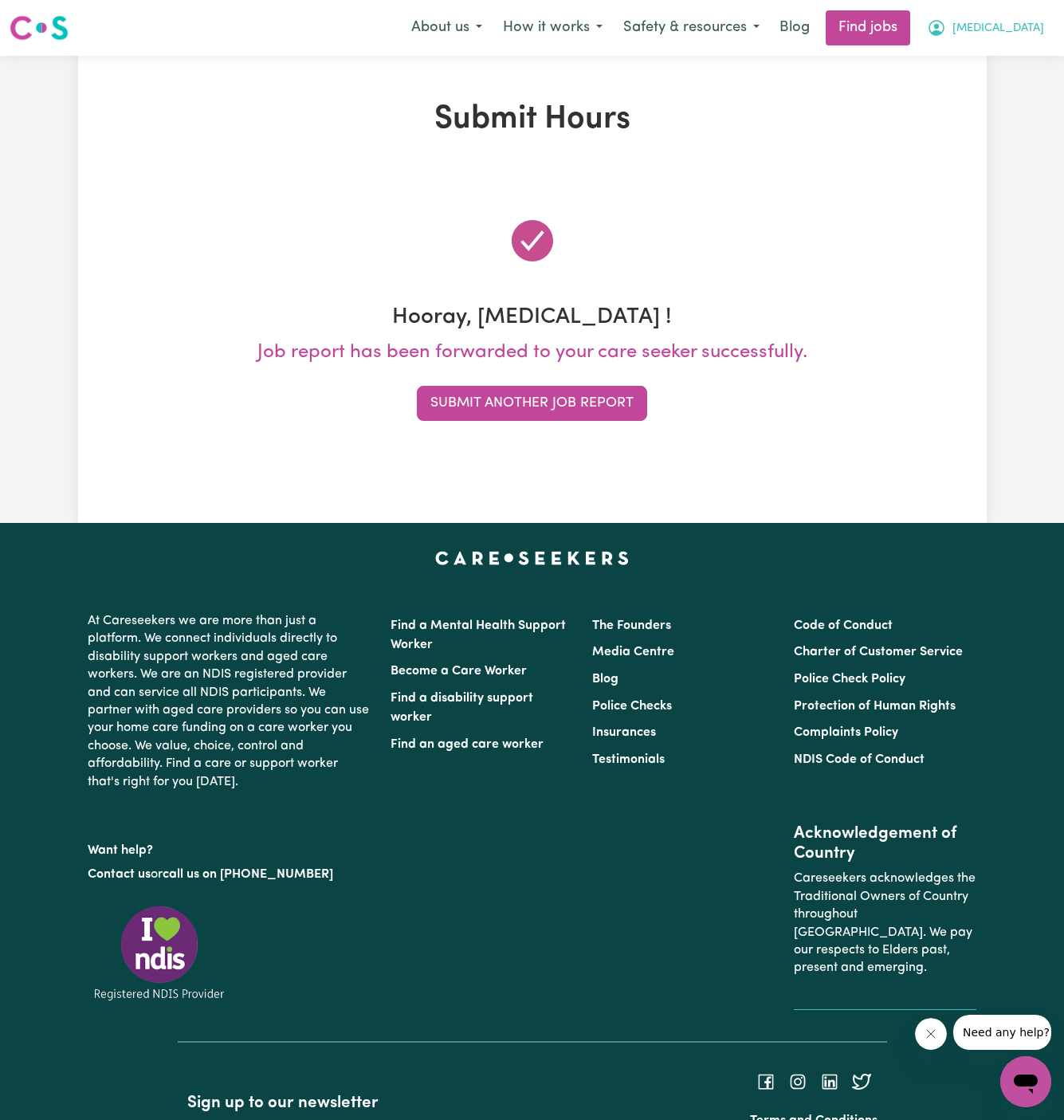
click at [1033, 25] on span "[MEDICAL_DATA]" at bounding box center [997, 28] width 92 height 17
click at [1018, 63] on link "My Account" at bounding box center [990, 62] width 126 height 30
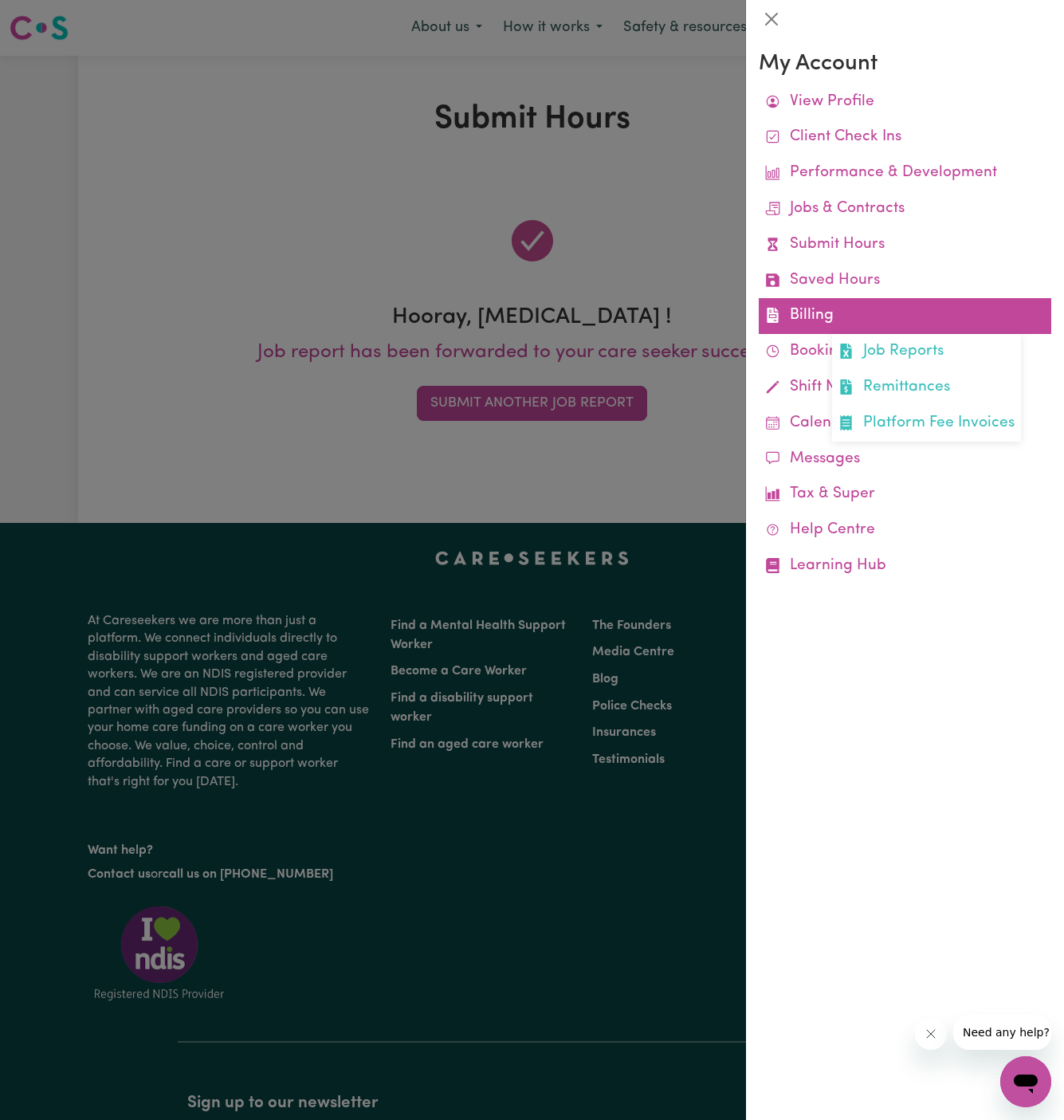
click at [805, 325] on link "Billing Job Reports Remittances Platform Fee Invoices" at bounding box center [905, 316] width 293 height 36
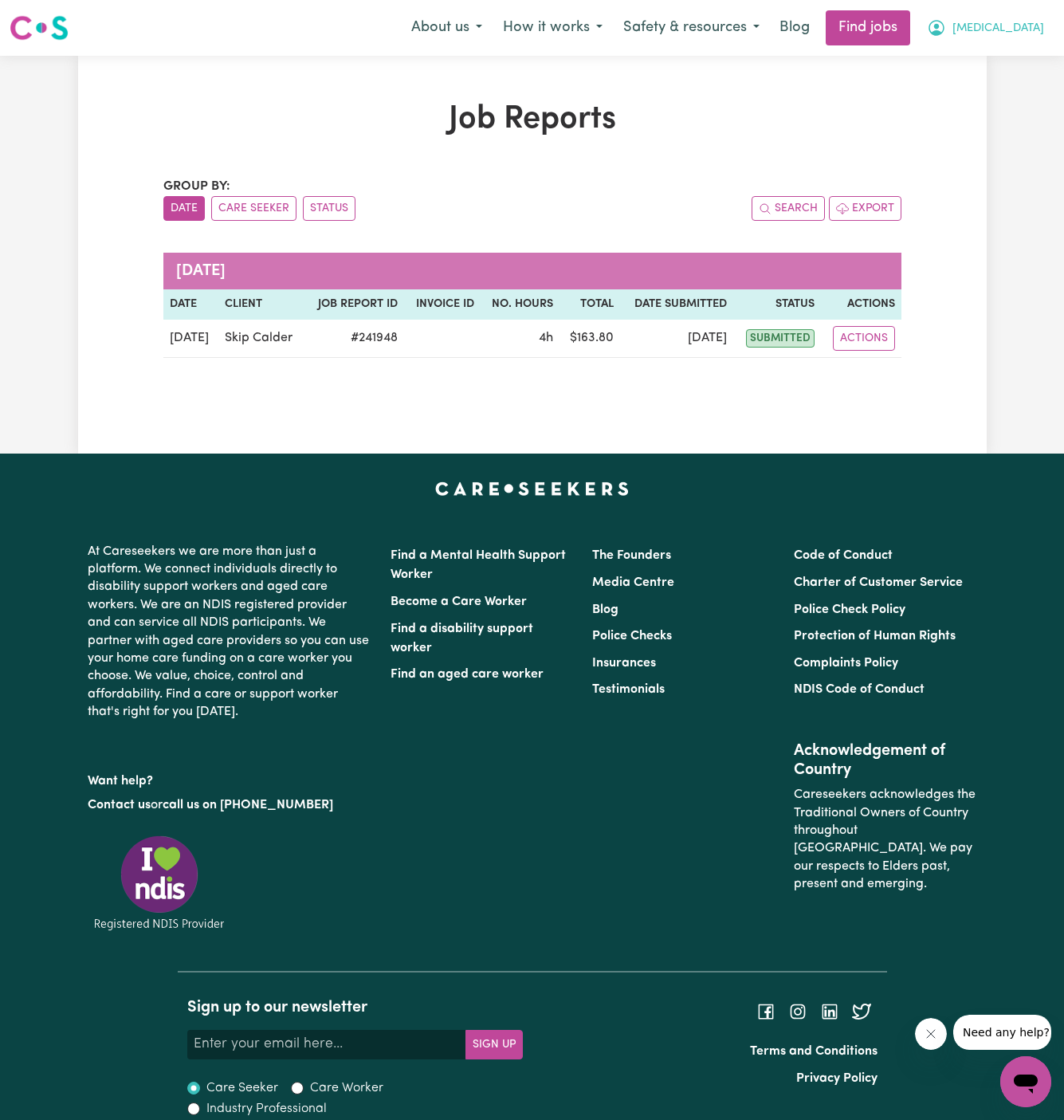
click at [1027, 20] on span "[MEDICAL_DATA]" at bounding box center [997, 28] width 92 height 17
click at [1027, 67] on link "My Account" at bounding box center [990, 62] width 126 height 30
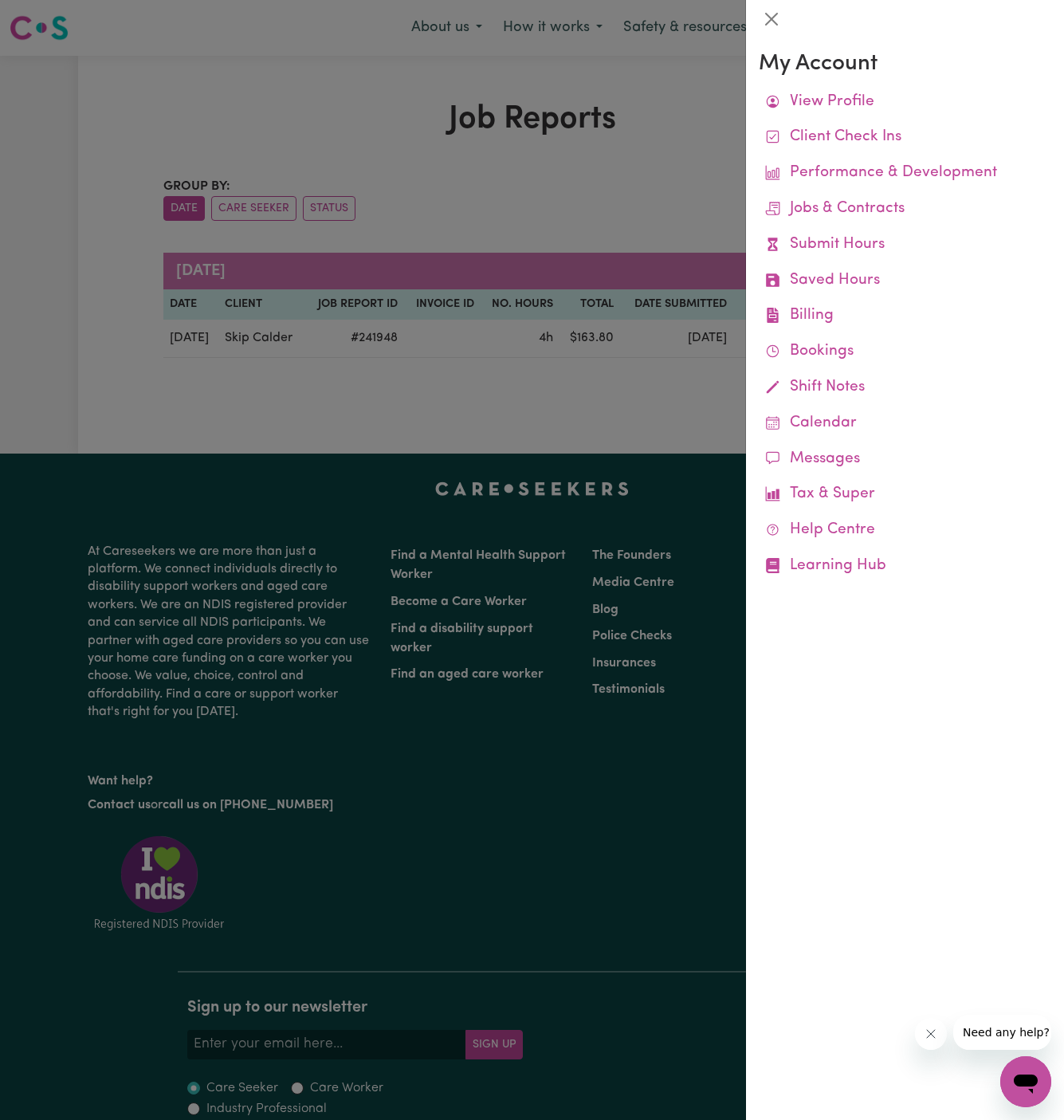
click at [605, 79] on div at bounding box center [532, 560] width 1064 height 1120
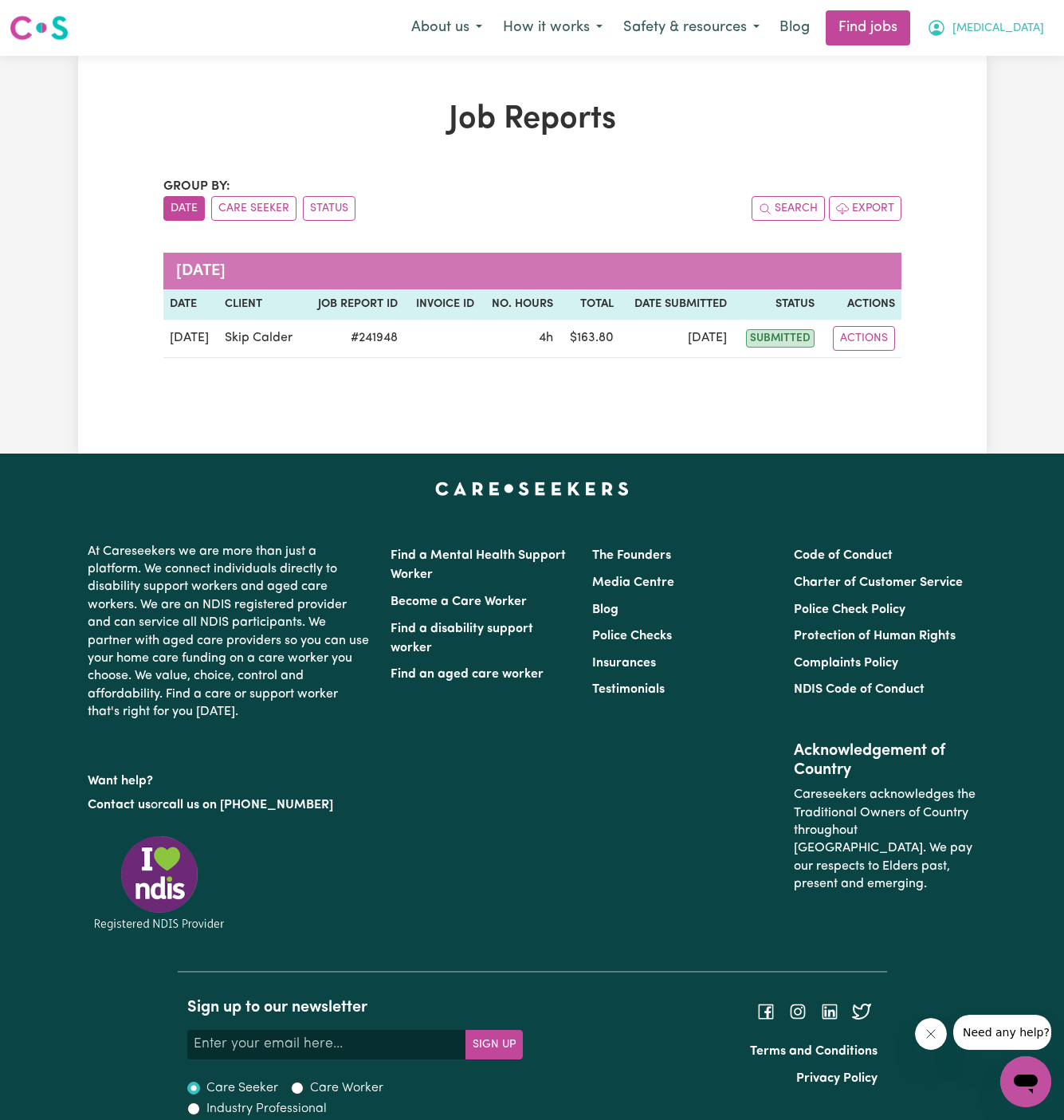
click at [1018, 25] on span "[MEDICAL_DATA]" at bounding box center [997, 28] width 92 height 17
click at [1015, 116] on link "Logout" at bounding box center [990, 122] width 126 height 30
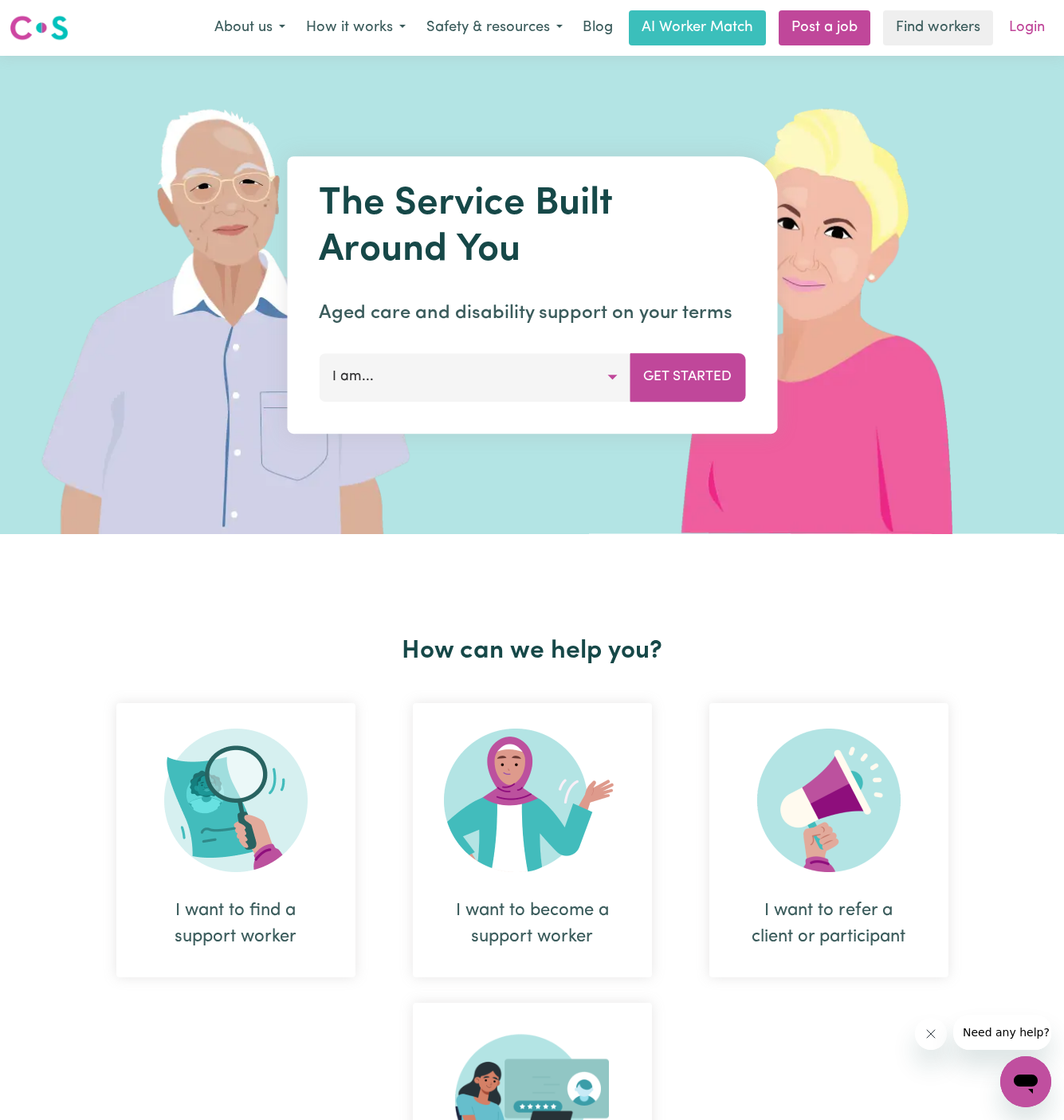
click at [1025, 27] on link "Login" at bounding box center [1026, 27] width 55 height 35
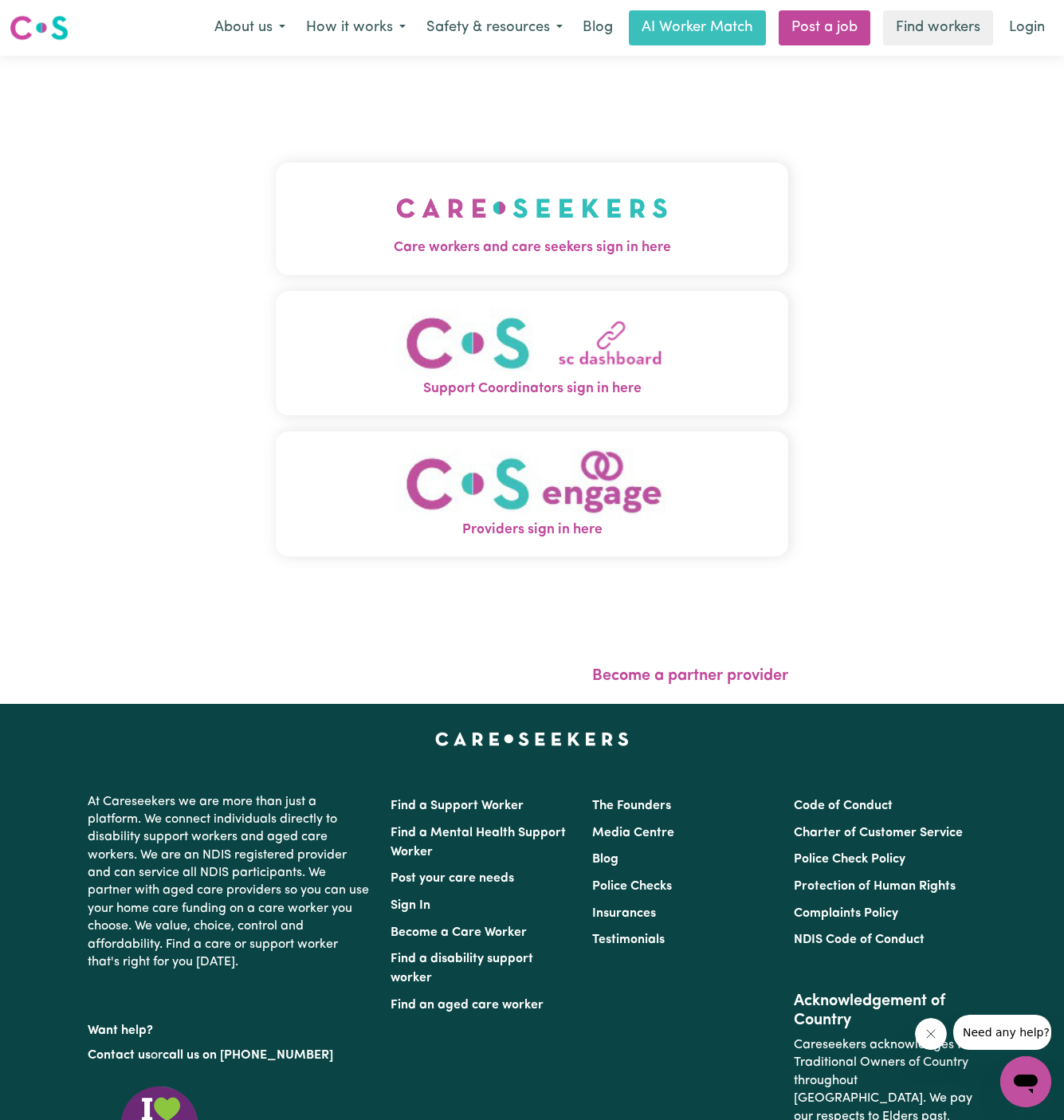
click at [520, 202] on img "Care workers and care seekers sign in here" at bounding box center [532, 208] width 271 height 59
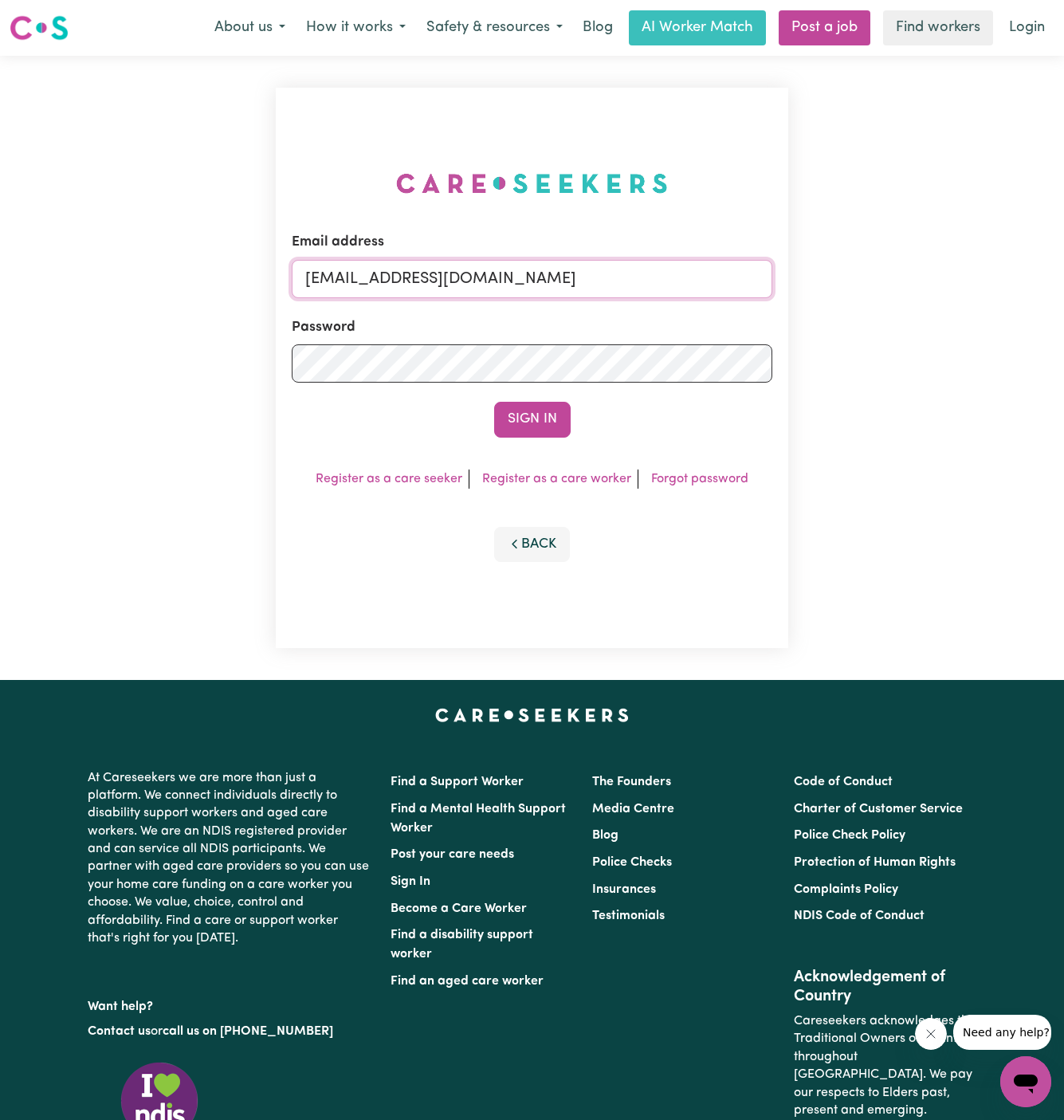
drag, startPoint x: 389, startPoint y: 283, endPoint x: 1037, endPoint y: 275, distance: 648.0
click at [1037, 275] on div "Email address [EMAIL_ADDRESS][DOMAIN_NAME] Password Sign In Register as a care …" at bounding box center [532, 367] width 1064 height 624
type input "[EMAIL_ADDRESS][DOMAIN_NAME]"
click at [537, 424] on button "Sign In" at bounding box center [532, 419] width 76 height 35
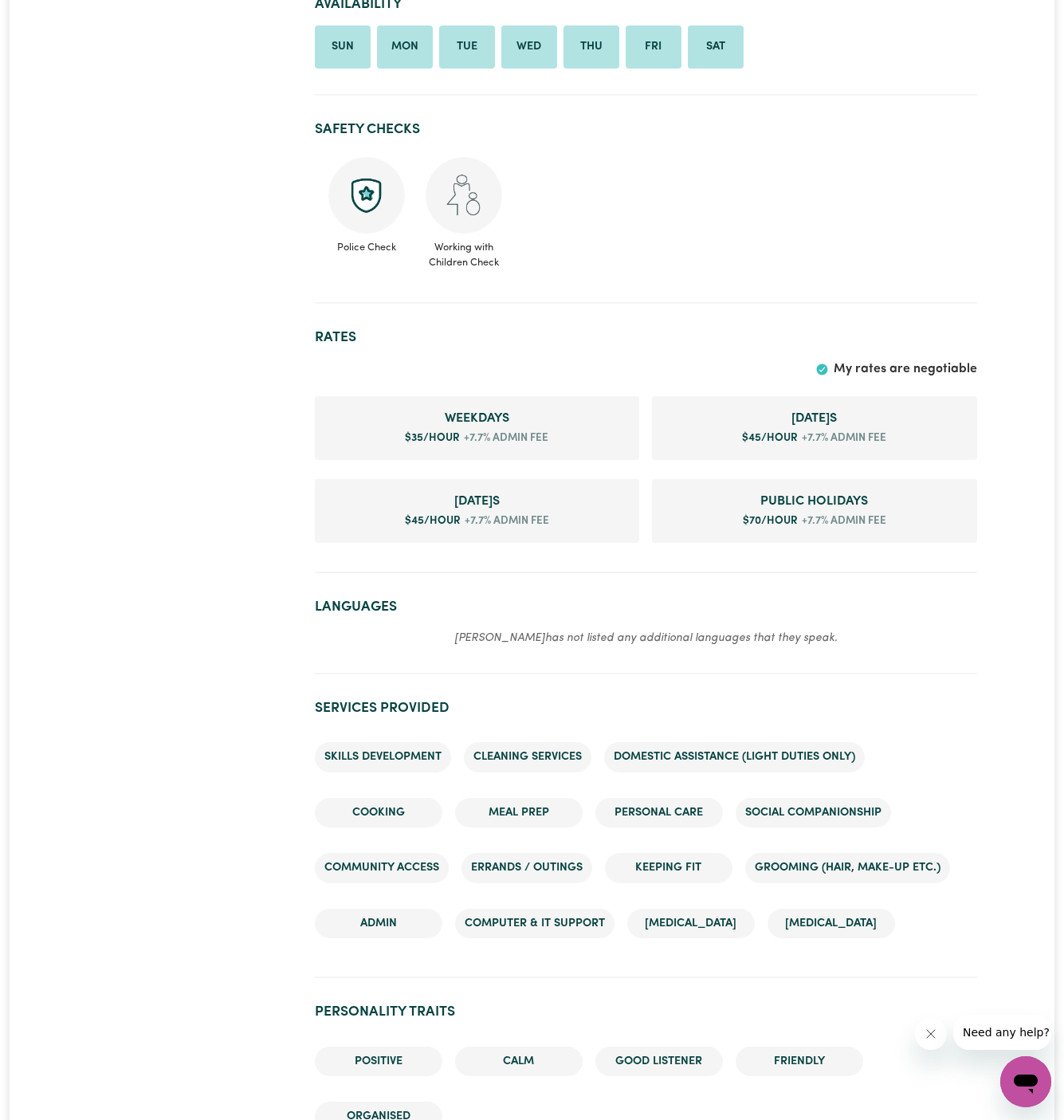
scroll to position [795, 0]
